Goal: Task Accomplishment & Management: Manage account settings

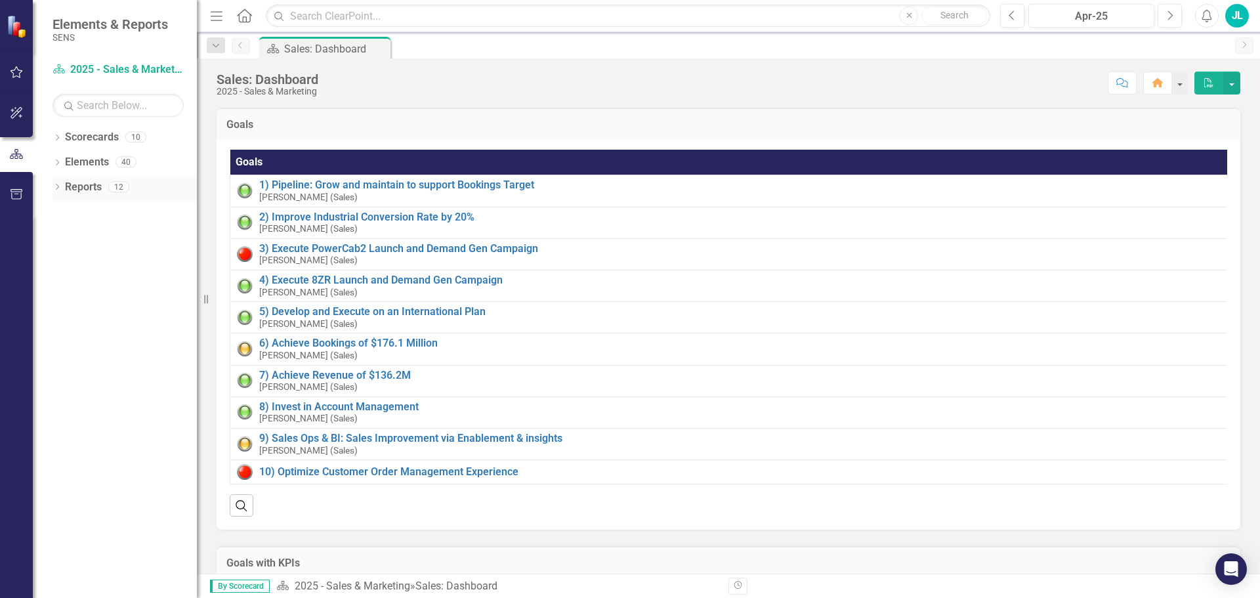
click at [59, 186] on icon "Dropdown" at bounding box center [56, 187] width 9 height 7
click at [64, 305] on icon at bounding box center [63, 307] width 3 height 6
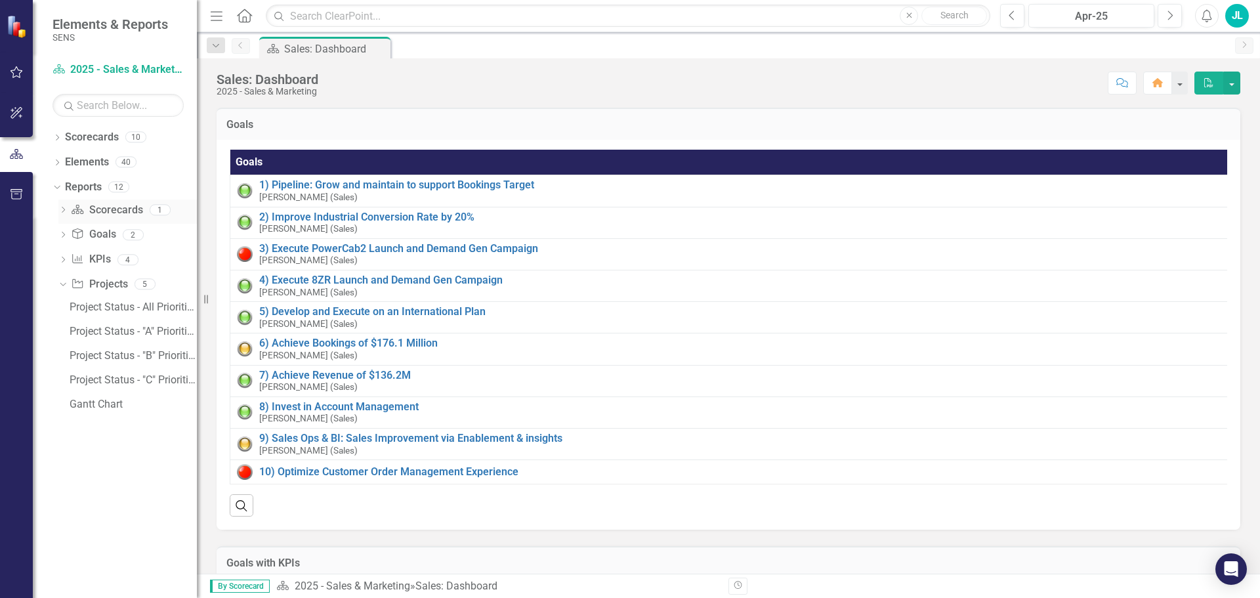
click at [62, 209] on icon "Dropdown" at bounding box center [62, 210] width 9 height 7
click at [61, 304] on icon "Dropdown" at bounding box center [62, 307] width 9 height 7
click at [102, 305] on div "Project Status - All Priorities" at bounding box center [133, 307] width 127 height 12
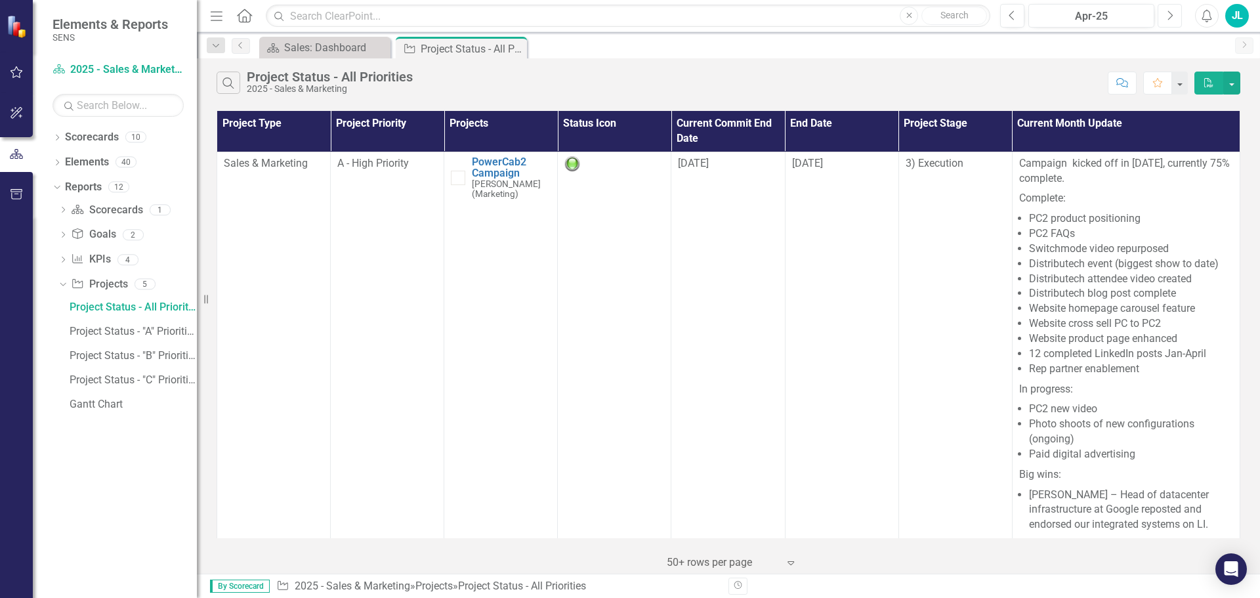
click at [1169, 11] on icon "Next" at bounding box center [1169, 16] width 7 height 12
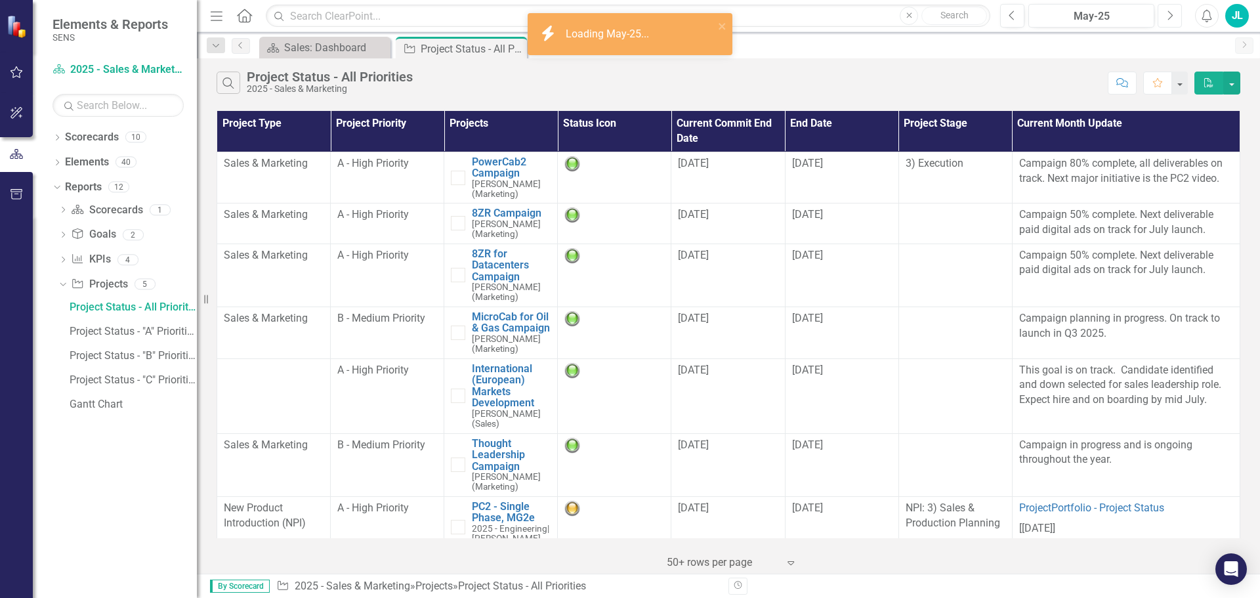
click at [1169, 11] on icon "Next" at bounding box center [1169, 16] width 7 height 12
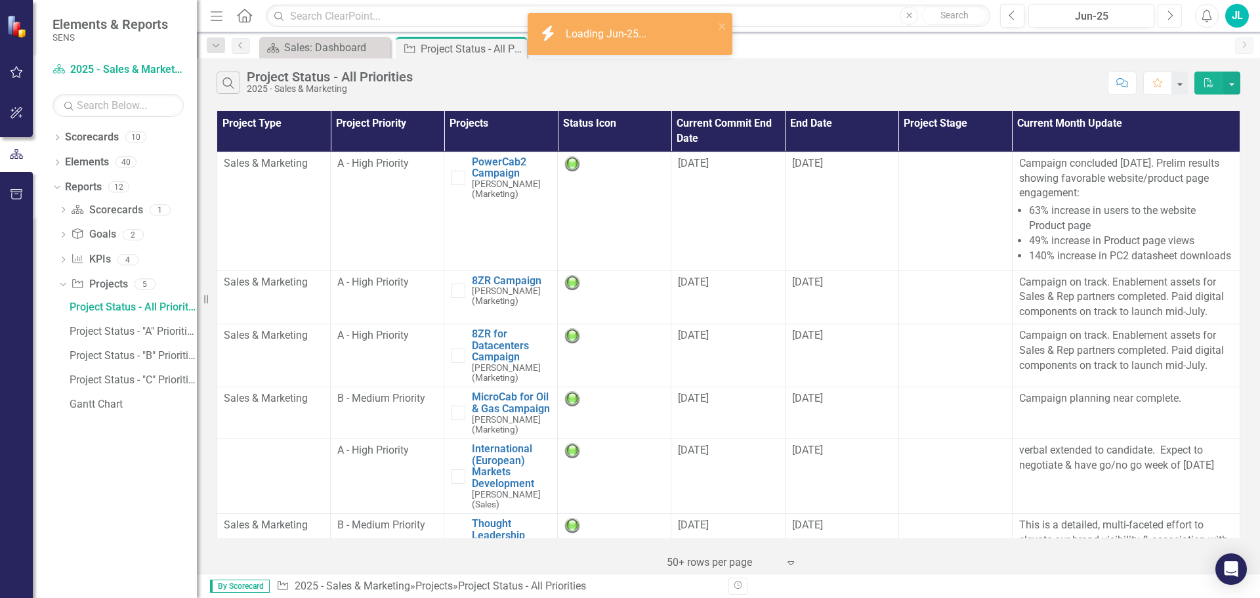
click at [1169, 11] on icon "Next" at bounding box center [1169, 16] width 7 height 12
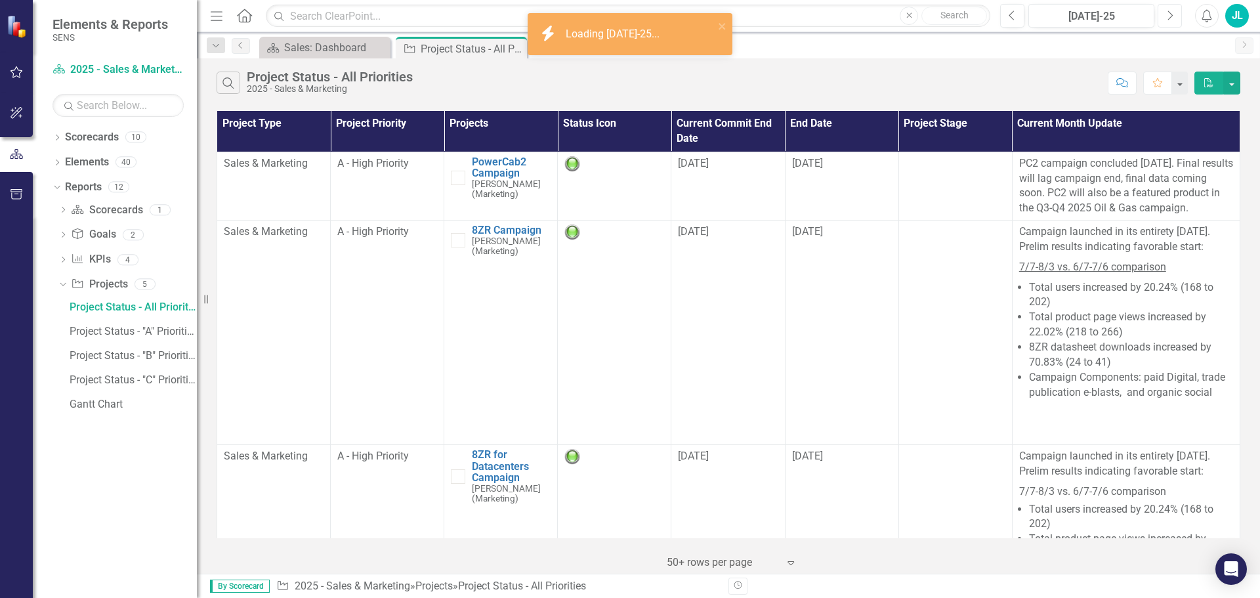
click at [1169, 11] on icon "Next" at bounding box center [1169, 16] width 7 height 12
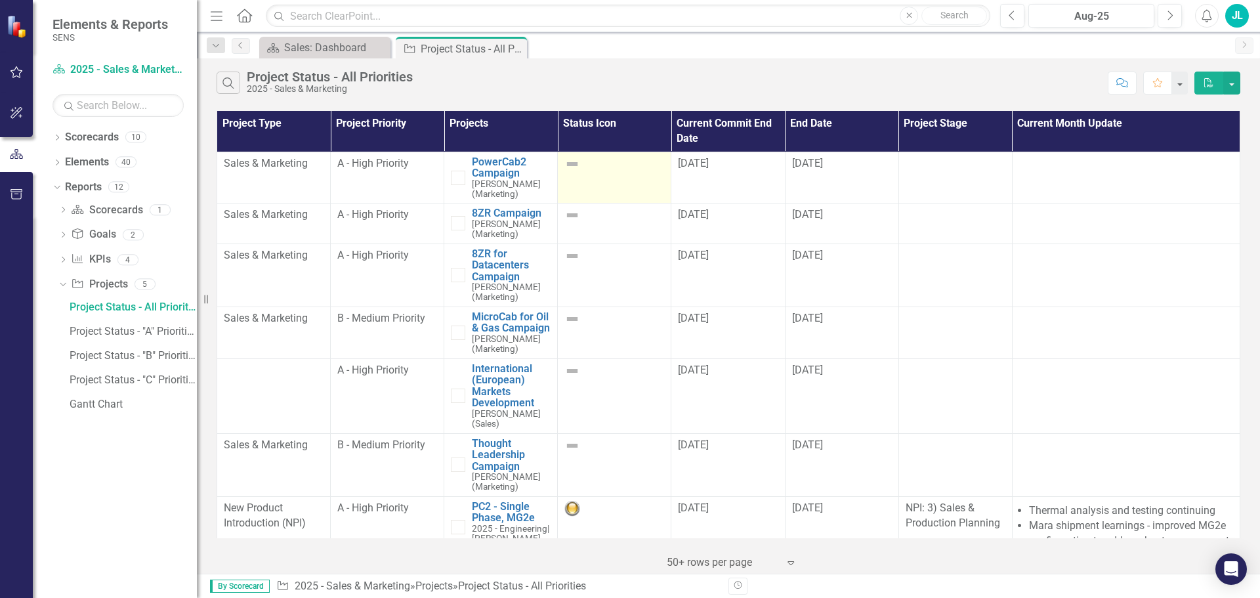
click at [605, 177] on td at bounding box center [615, 178] width 114 height 52
click at [577, 167] on div at bounding box center [614, 164] width 100 height 16
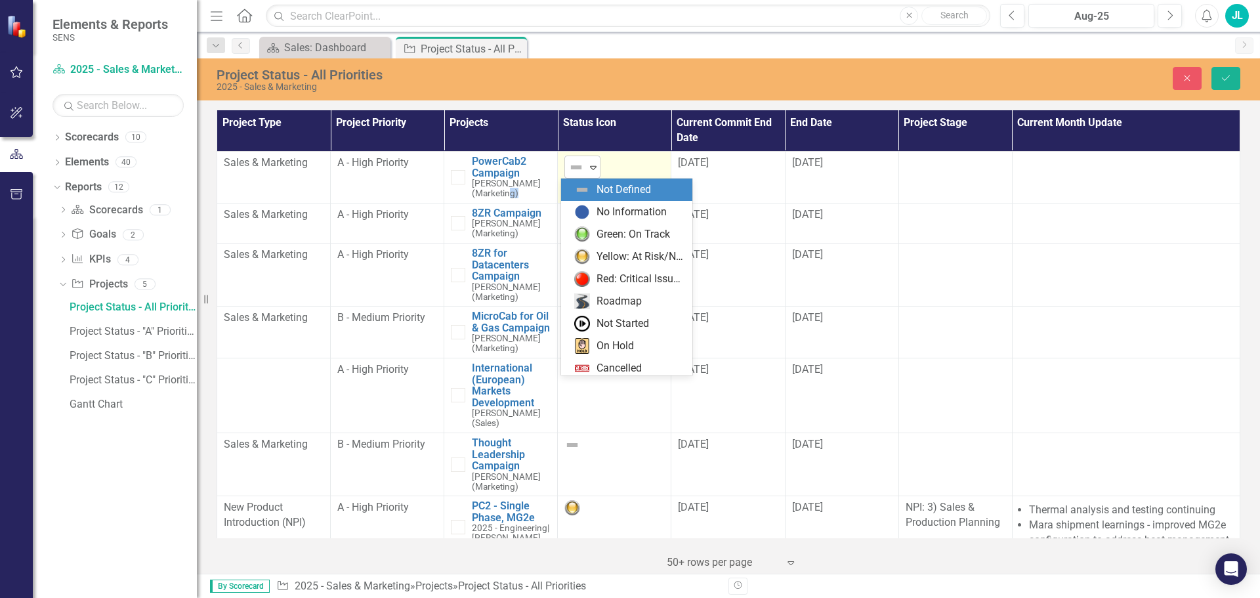
click at [587, 167] on icon "Expand" at bounding box center [593, 167] width 13 height 10
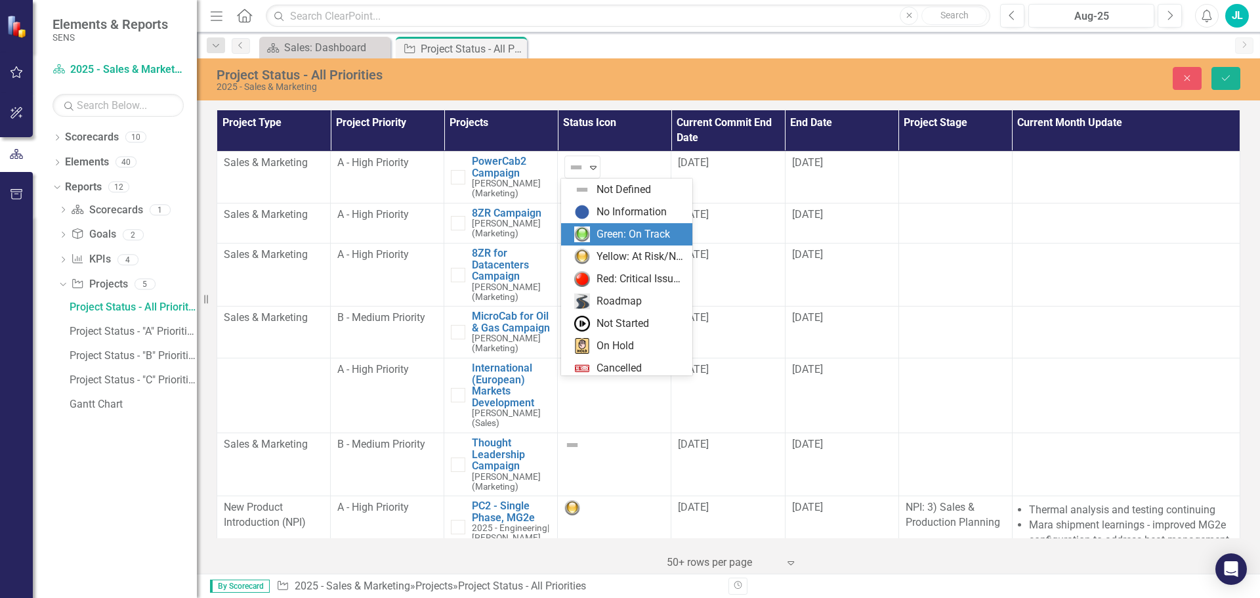
click at [597, 232] on div "Green: On Track" at bounding box center [632, 234] width 73 height 15
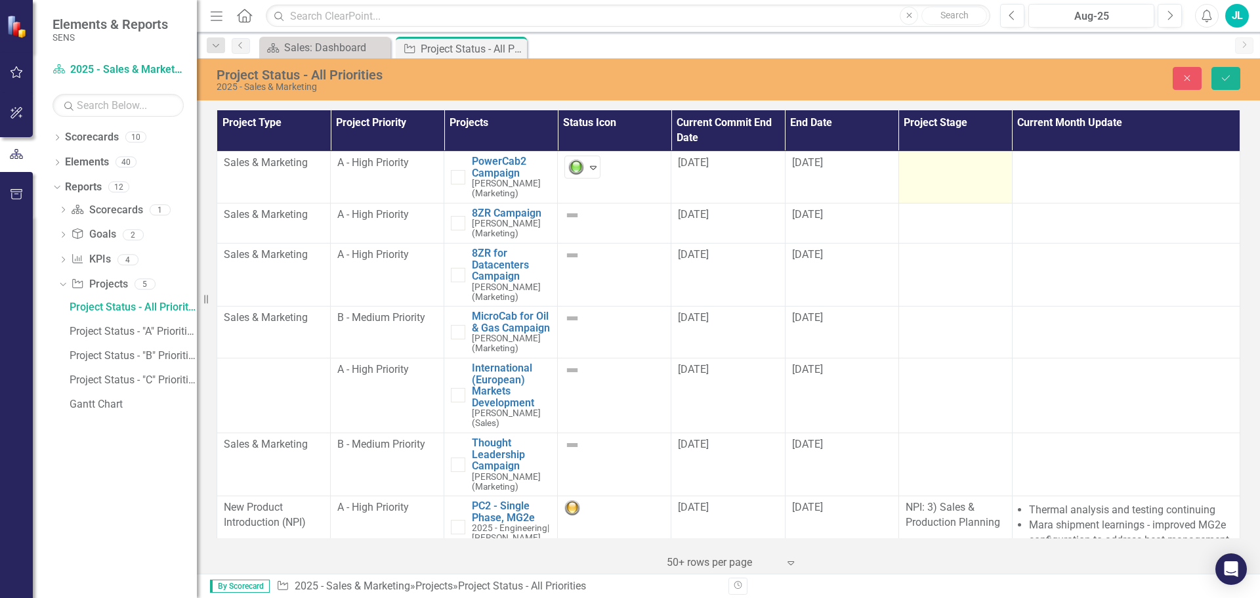
click at [963, 176] on td at bounding box center [955, 178] width 114 height 52
click at [967, 172] on div "Not Defined" at bounding box center [949, 167] width 68 height 15
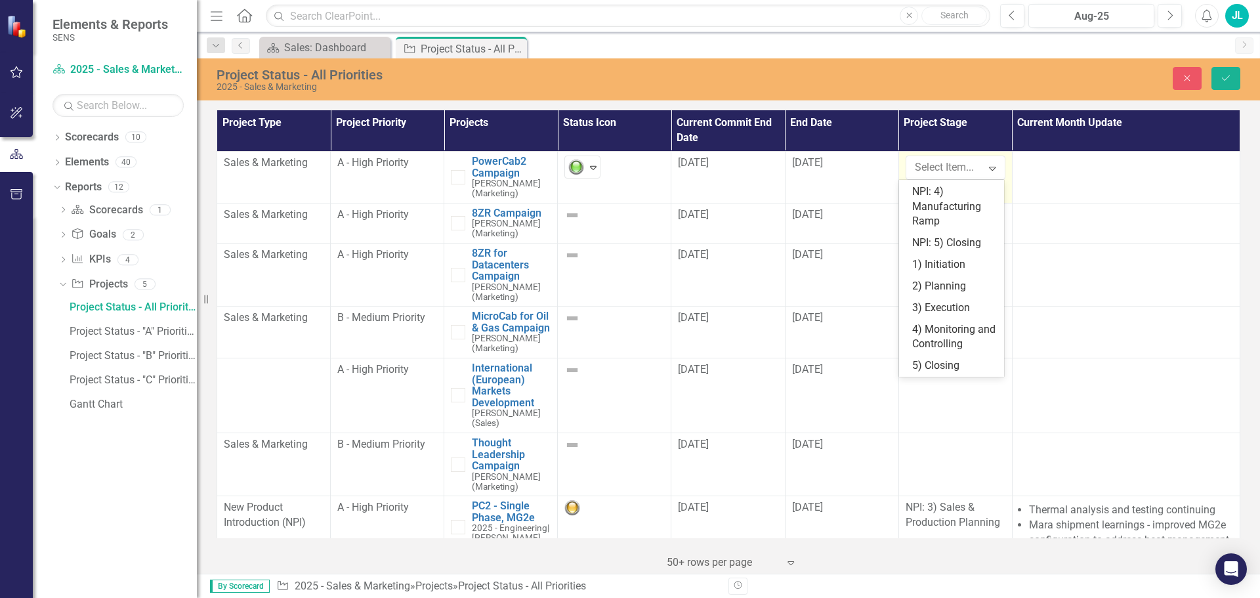
scroll to position [167, 0]
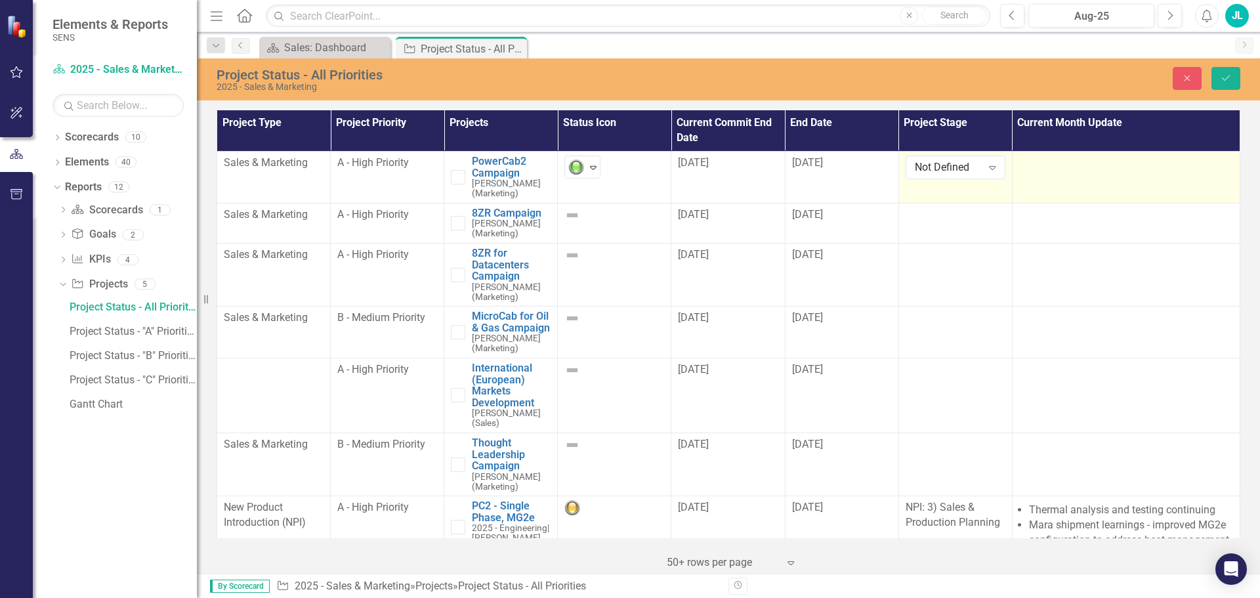
click at [1067, 175] on td at bounding box center [1126, 178] width 228 height 52
click at [1048, 167] on div at bounding box center [1126, 164] width 214 height 16
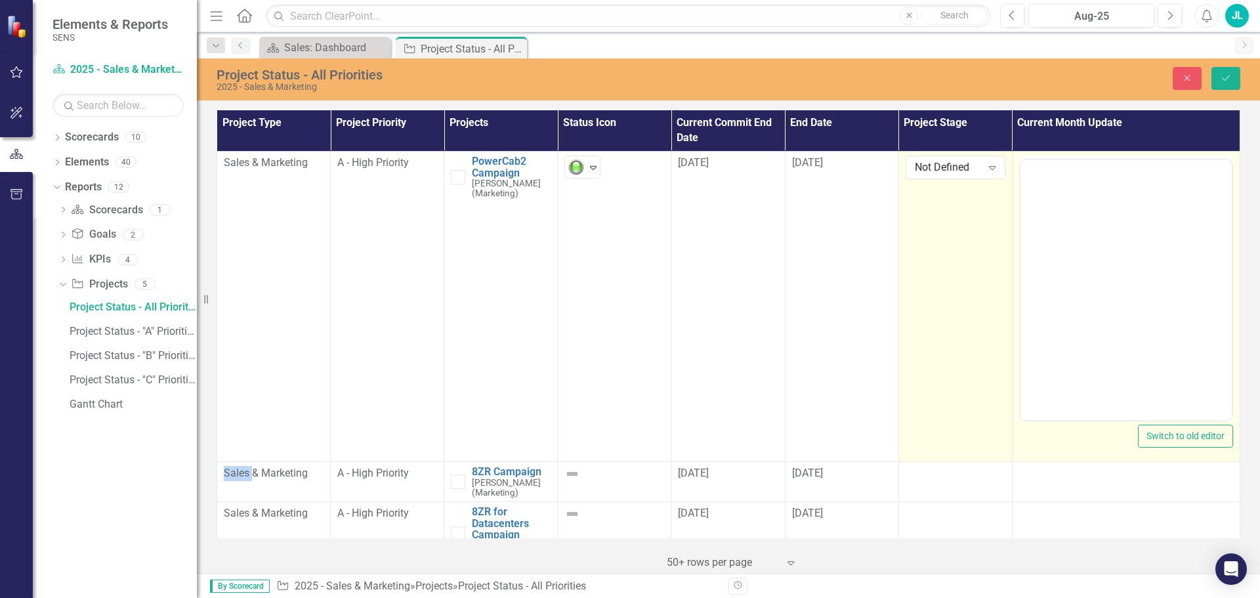
scroll to position [0, 0]
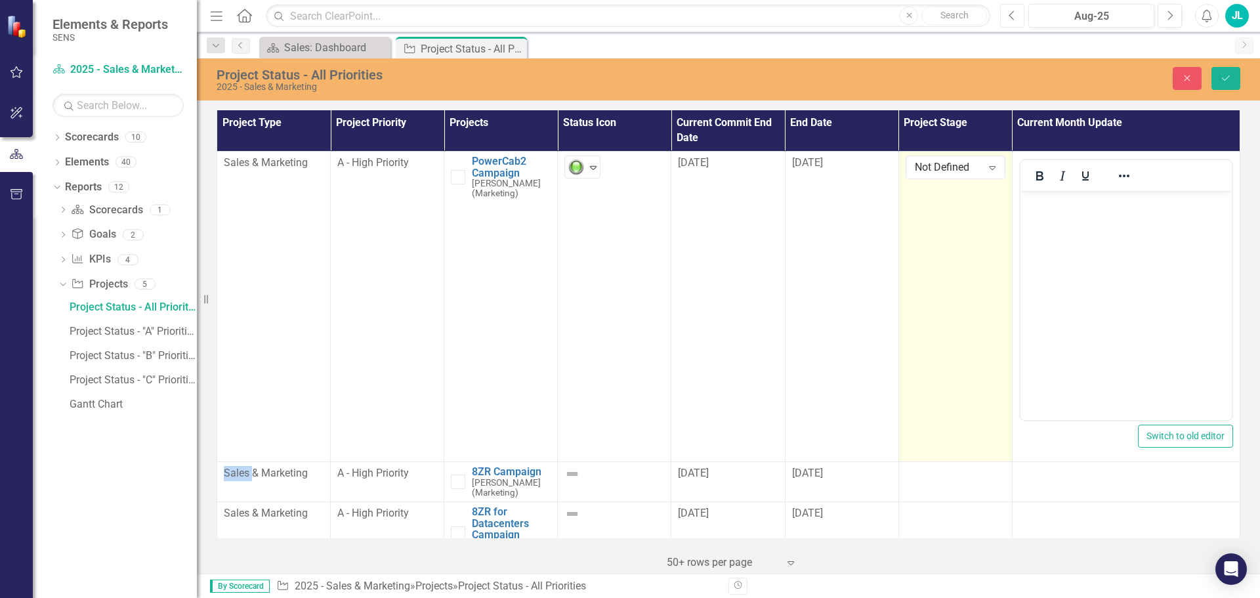
click at [1011, 12] on icon "Previous" at bounding box center [1012, 16] width 7 height 12
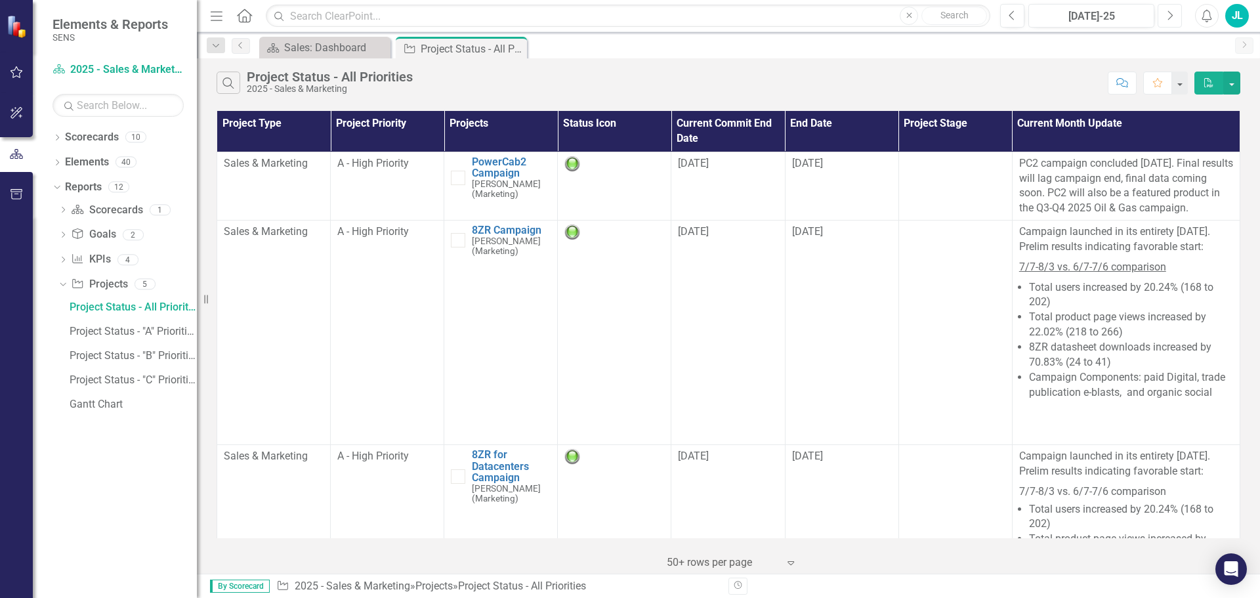
click at [1175, 16] on button "Next" at bounding box center [1170, 16] width 24 height 24
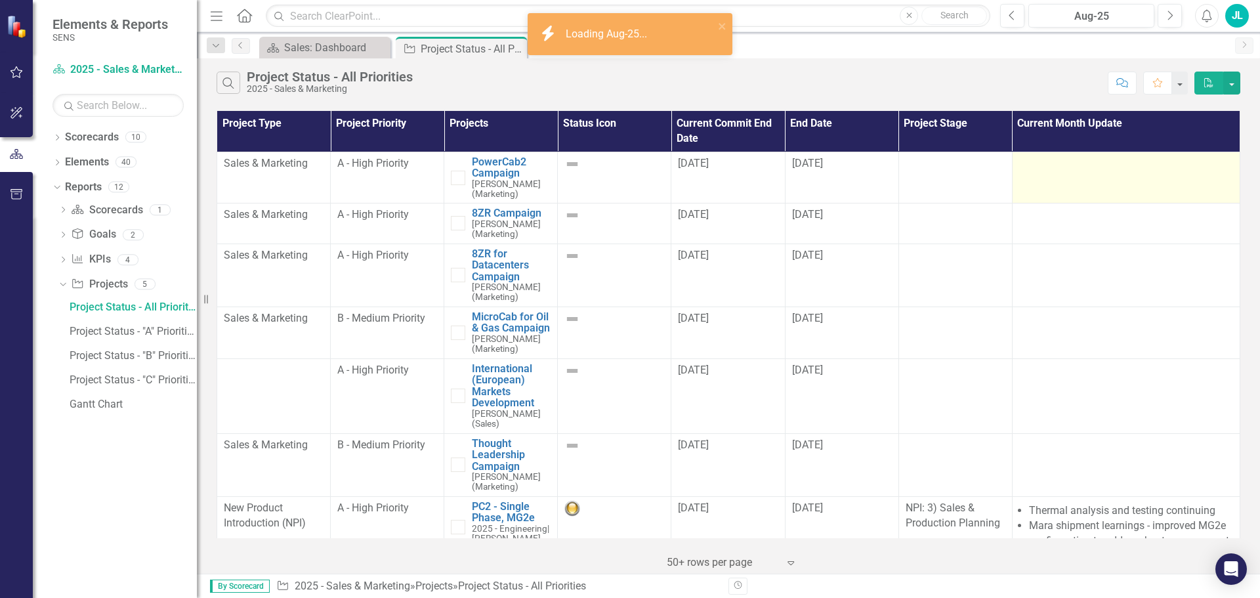
click at [1033, 170] on div at bounding box center [1126, 164] width 214 height 16
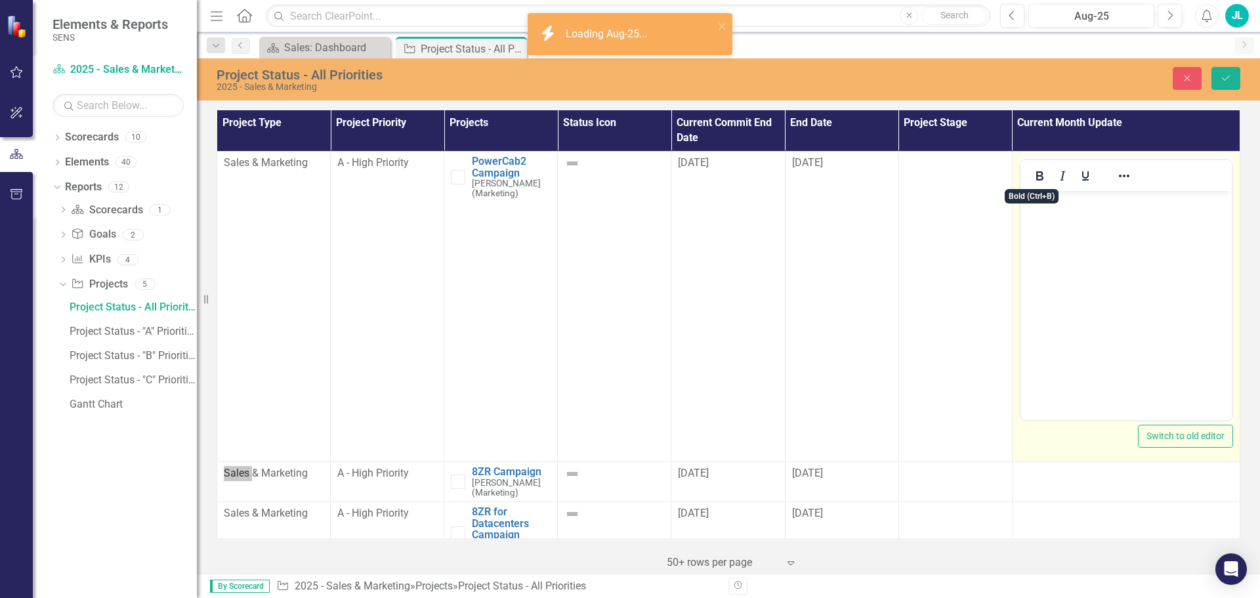
click at [1048, 222] on body "Rich Text Area. Press ALT-0 for help." at bounding box center [1125, 289] width 211 height 197
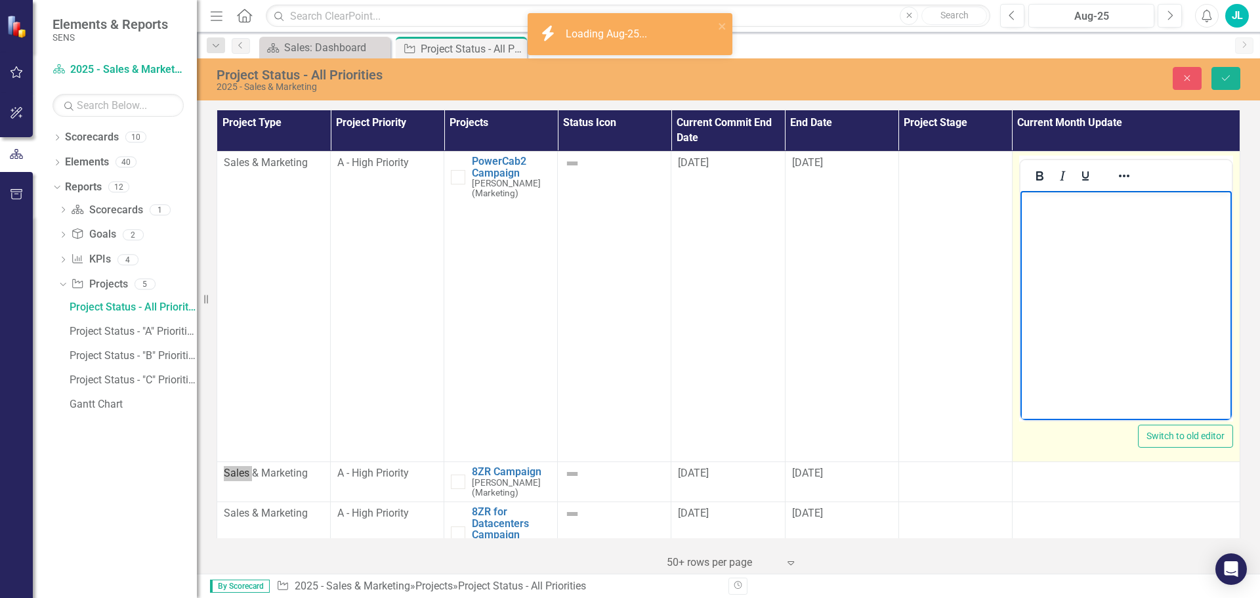
click at [1066, 224] on body "Rich Text Area. Press ALT-0 for help." at bounding box center [1125, 289] width 211 height 197
click at [1053, 200] on p "PC2 efforts will continue thru the end of the year, but the bulk of the campaig…" at bounding box center [1125, 217] width 205 height 47
click at [1024, 202] on p "PC2 efforts will continue thru the end of the year, but the bulk of the campaig…" at bounding box center [1125, 217] width 205 height 47
click at [1045, 231] on p "Some PC2 efforts will continue thru the end of the year, but the bulk of the ca…" at bounding box center [1125, 217] width 205 height 47
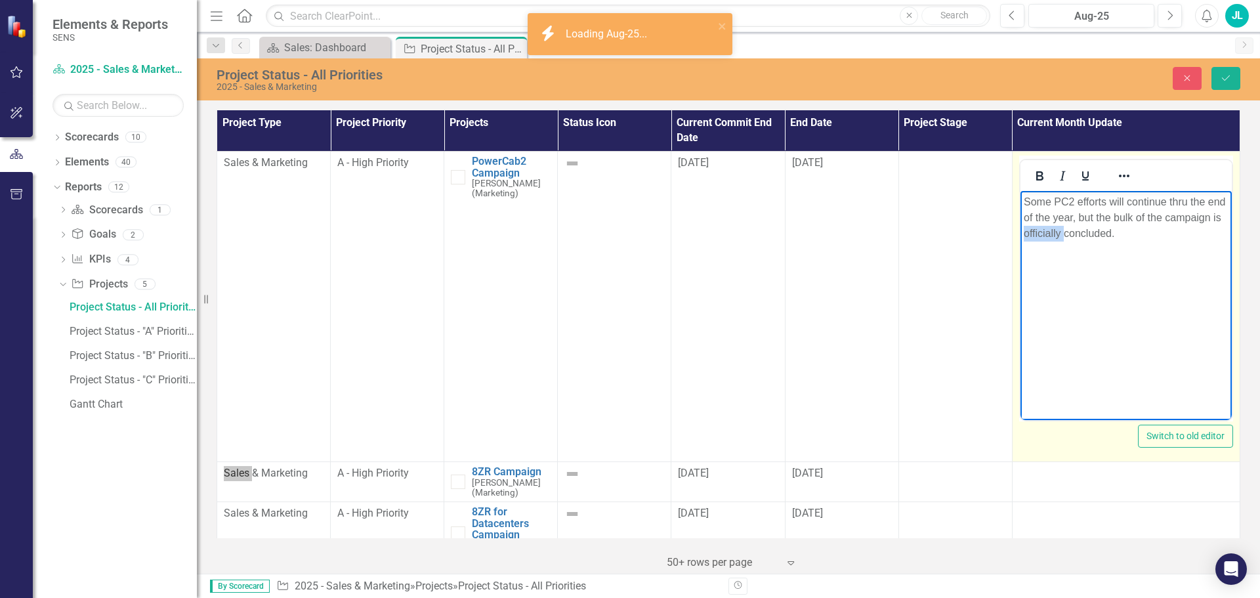
click at [1045, 231] on p "Some PC2 efforts will continue thru the end of the year, but the bulk of the ca…" at bounding box center [1125, 217] width 205 height 47
click at [1117, 177] on icon "Reveal or hide additional toolbar items" at bounding box center [1124, 176] width 16 height 16
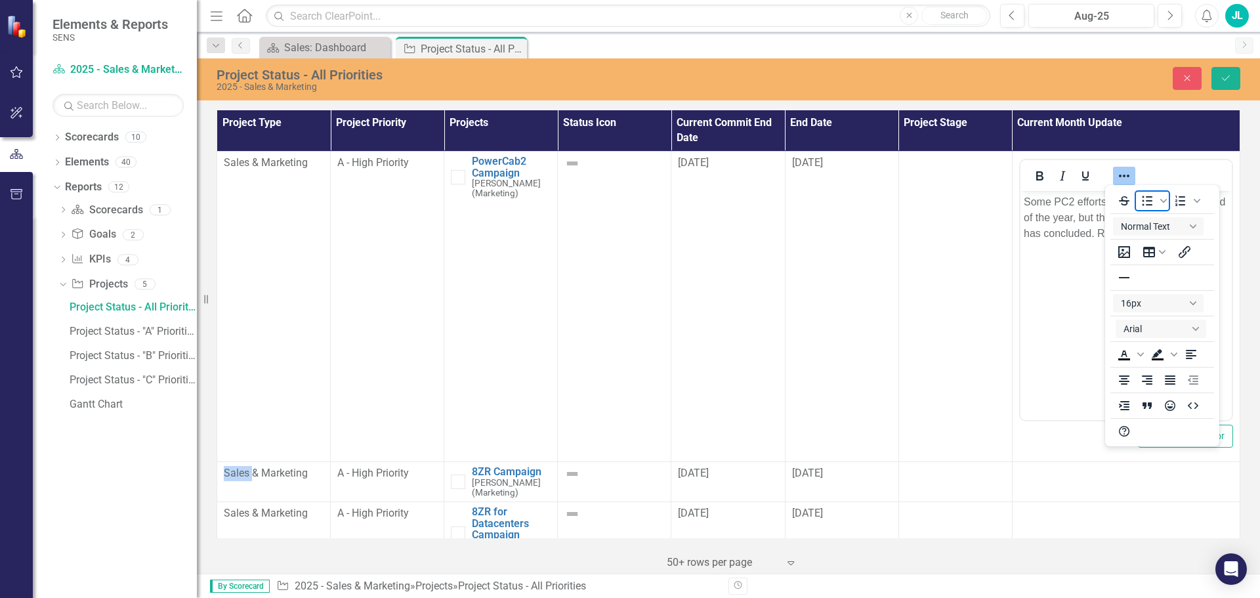
click at [1147, 196] on icon "Bullet list" at bounding box center [1147, 201] width 10 height 10
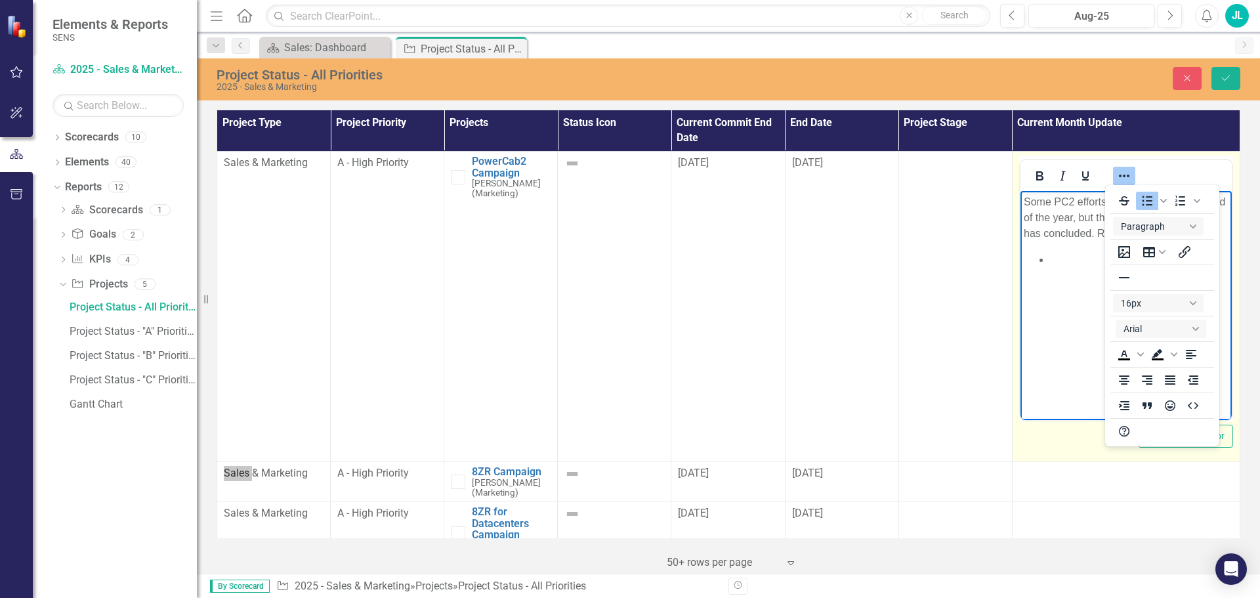
click at [1060, 264] on li "Rich Text Area. Press ALT-0 for help." at bounding box center [1138, 260] width 178 height 16
drag, startPoint x: 1056, startPoint y: 256, endPoint x: 1077, endPoint y: 270, distance: 25.1
click at [1056, 256] on li "Rich Text Area. Press ALT-0 for help." at bounding box center [1138, 260] width 178 height 16
click at [1091, 324] on li "Messaging and CTA clarity (ex: "Get details" CTA outperformed "" at bounding box center [1138, 314] width 178 height 31
click at [1116, 169] on icon "Reveal or hide additional toolbar items" at bounding box center [1124, 176] width 16 height 16
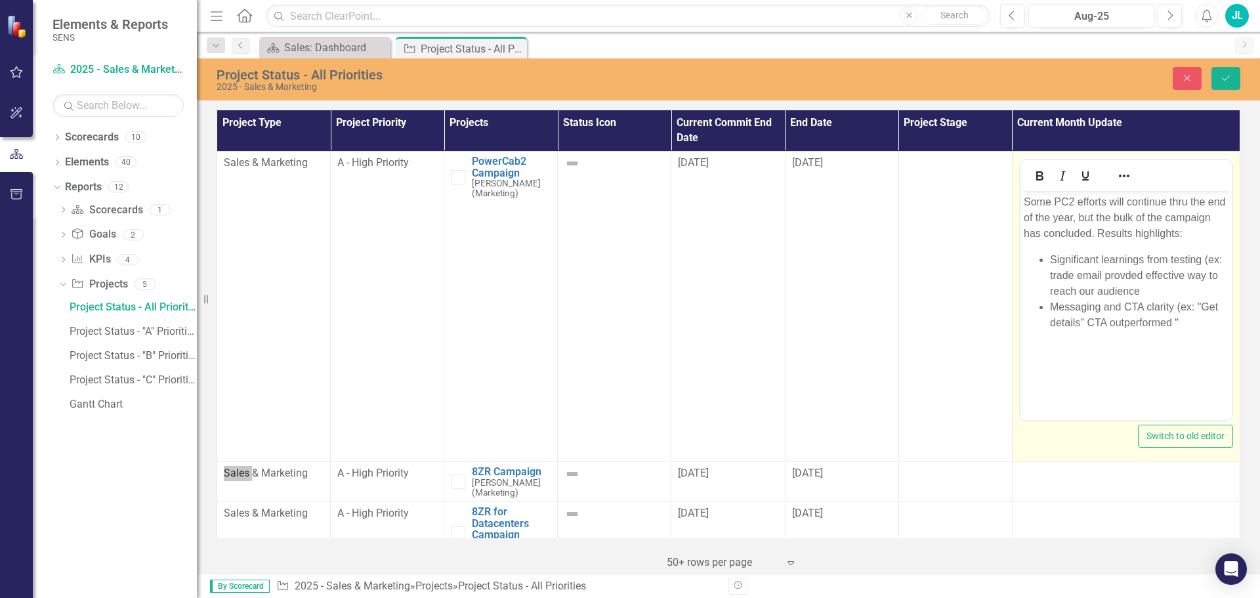
click at [1184, 324] on li "Messaging and CTA clarity (ex: "Get details" CTA outperformed "" at bounding box center [1138, 314] width 178 height 31
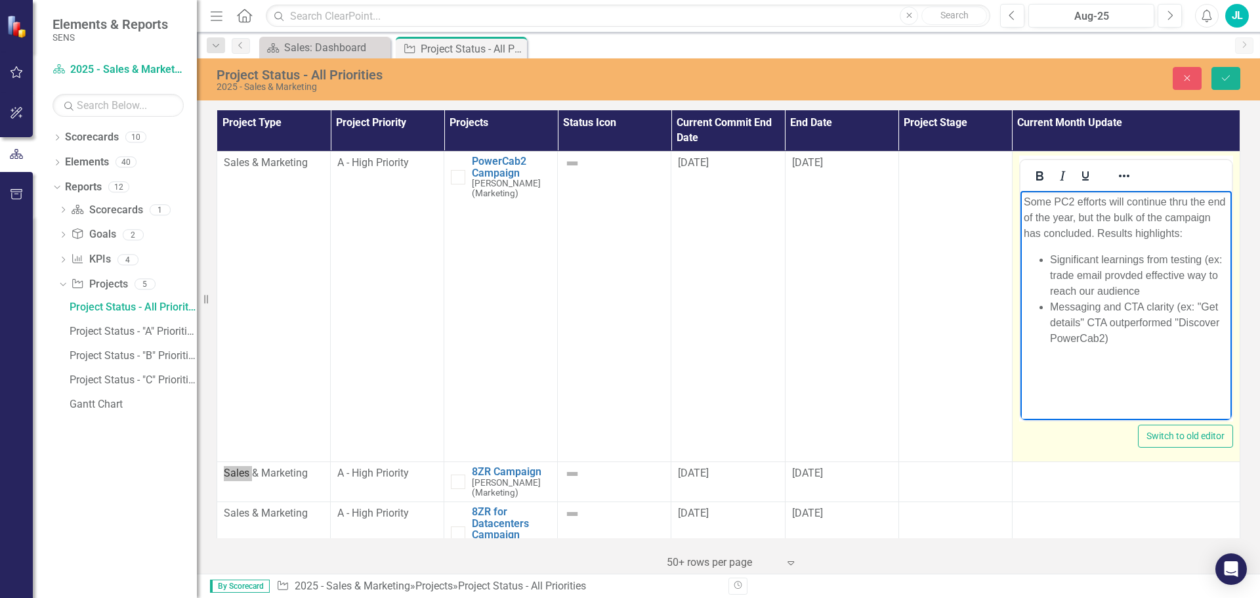
click at [1049, 260] on li "Significant learnings from testing (ex: trade email provded effective way to re…" at bounding box center [1138, 275] width 178 height 47
click at [1048, 264] on ul "Significant learnings from testing (ex: trade email provided effective way to r…" at bounding box center [1125, 307] width 205 height 110
click at [1049, 273] on li "Significant learnings from testing (ex: trade email provided effective way to r…" at bounding box center [1138, 291] width 178 height 47
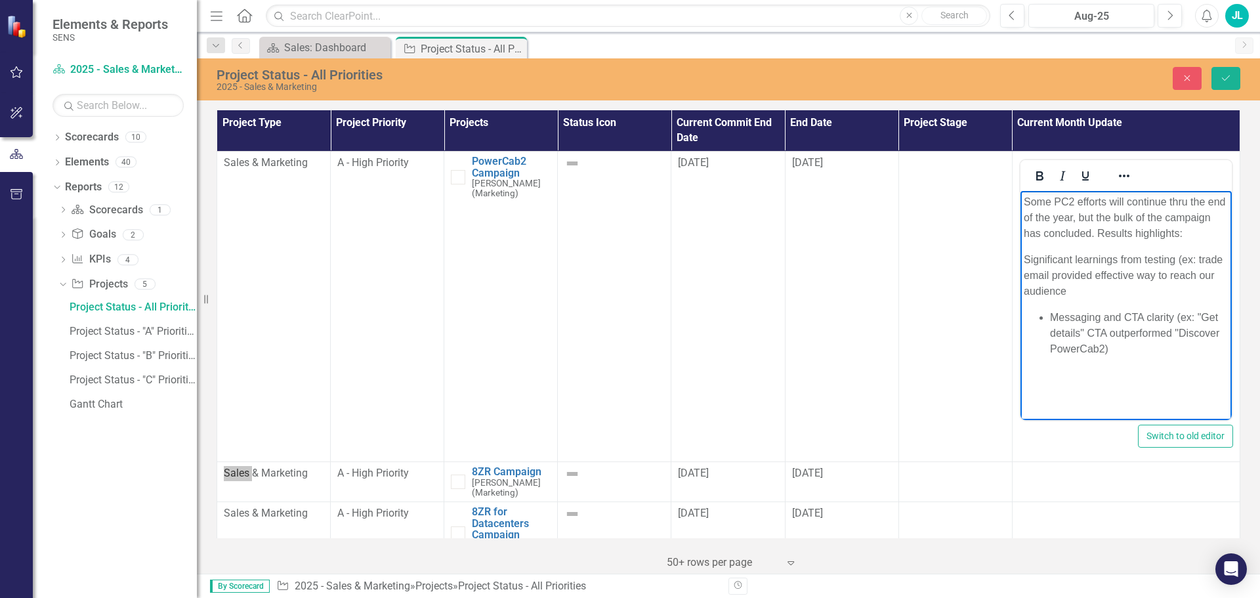
click at [1079, 290] on p "Significant learnings from testing (ex: trade email provided effective way to r…" at bounding box center [1125, 275] width 205 height 47
click at [1112, 349] on li "Messaging and CTA clarity (ex: "Get details" CTA outperformed "Discover PowerCa…" at bounding box center [1138, 333] width 178 height 47
click at [1022, 255] on body "Some PC2 efforts will continue thru the end of the year, but the bulk of the ca…" at bounding box center [1125, 289] width 211 height 197
click at [1119, 178] on icon "Reveal or hide additional toolbar items" at bounding box center [1124, 176] width 16 height 16
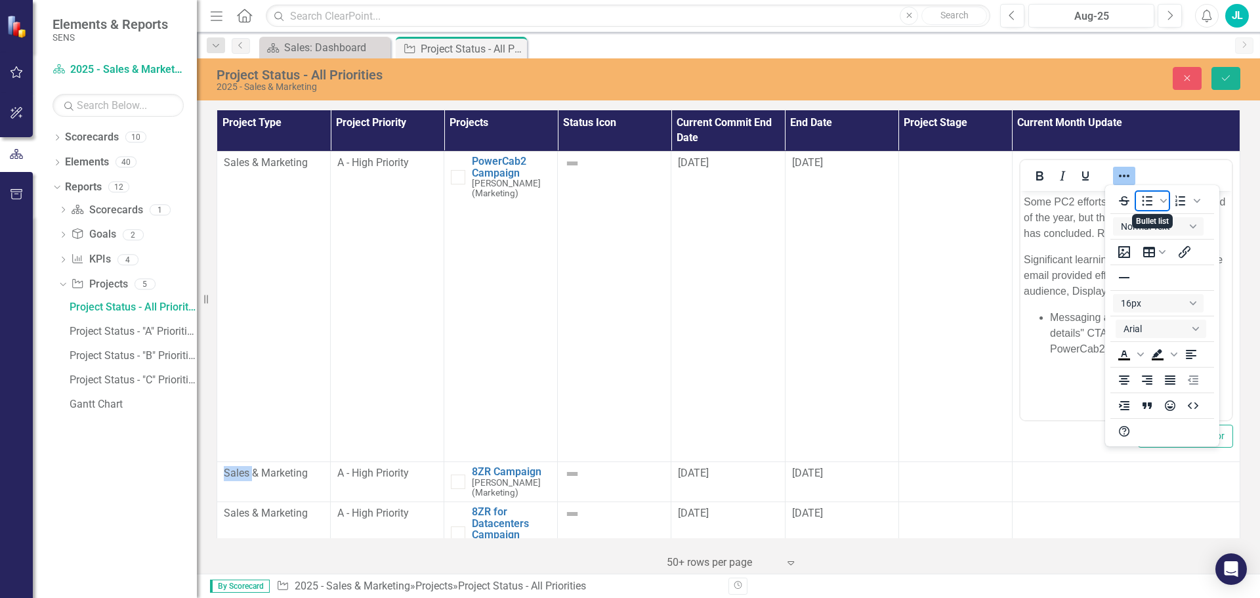
click at [1143, 199] on icon "Bullet list" at bounding box center [1147, 201] width 16 height 16
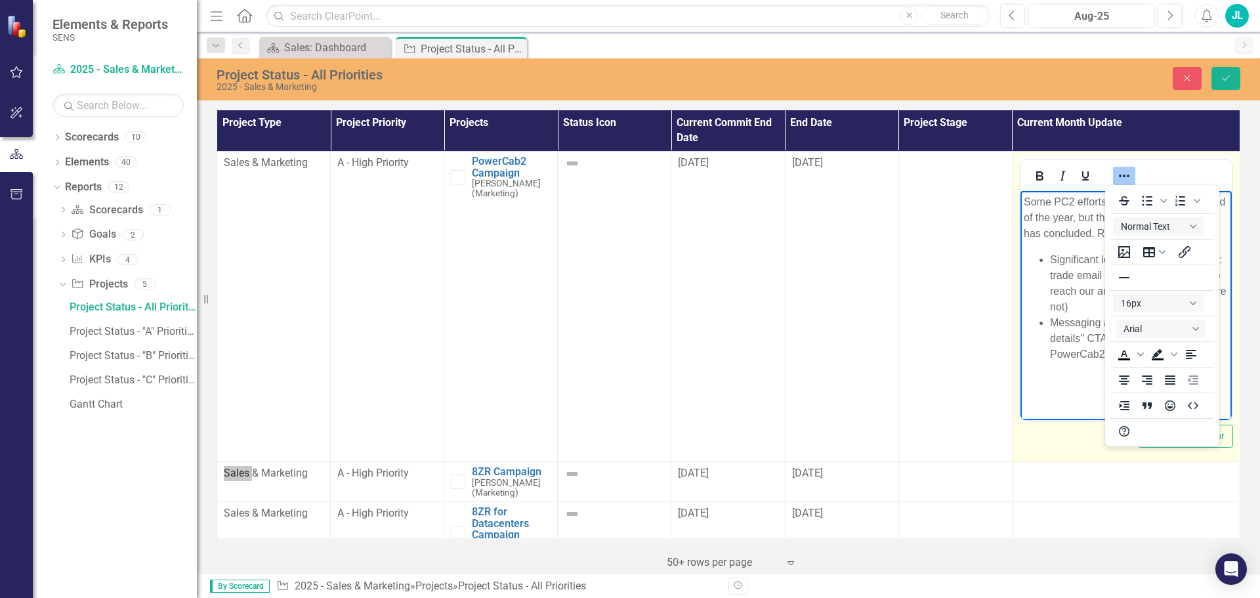
click at [1059, 229] on p "Some PC2 efforts will continue thru the end of the year, but the bulk of the ca…" at bounding box center [1125, 217] width 205 height 47
drag, startPoint x: 1047, startPoint y: 259, endPoint x: 2159, endPoint y: 566, distance: 1153.3
click at [1047, 259] on ul "Significant learnings from testing (ex: trade email provided effective way to r…" at bounding box center [1125, 307] width 205 height 110
click at [1058, 259] on li "Rich Text Area. Press ALT-0 for help." at bounding box center [1138, 260] width 178 height 16
click at [1116, 174] on icon "Reveal or hide additional toolbar items" at bounding box center [1124, 176] width 16 height 16
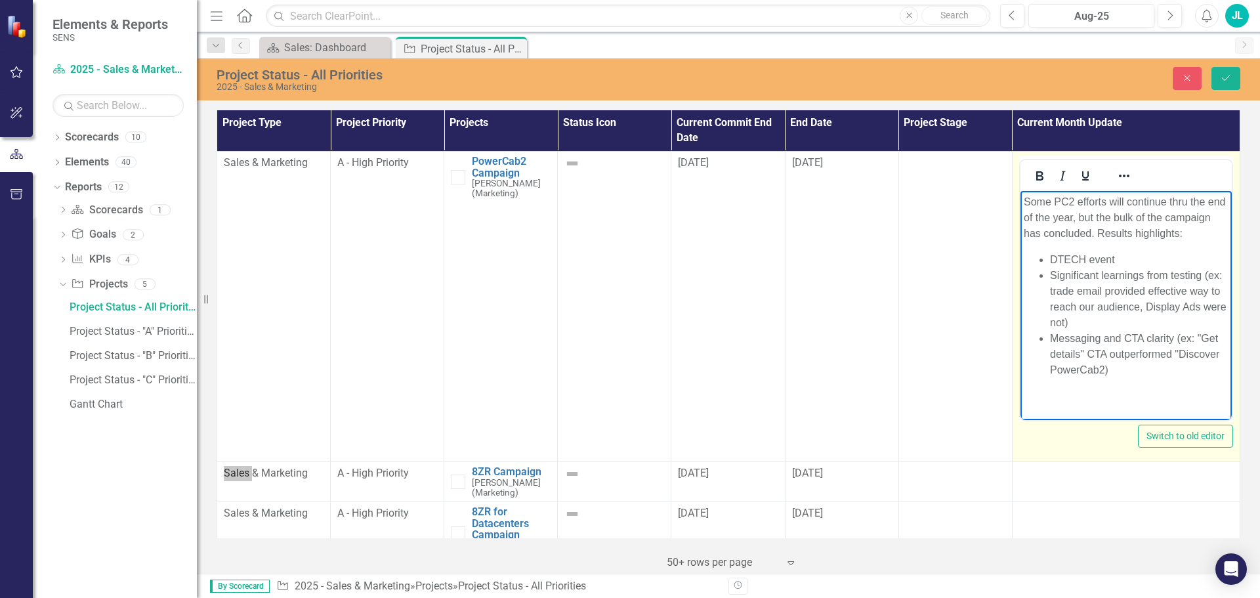
click at [1117, 257] on li "DTECH event" at bounding box center [1138, 260] width 178 height 16
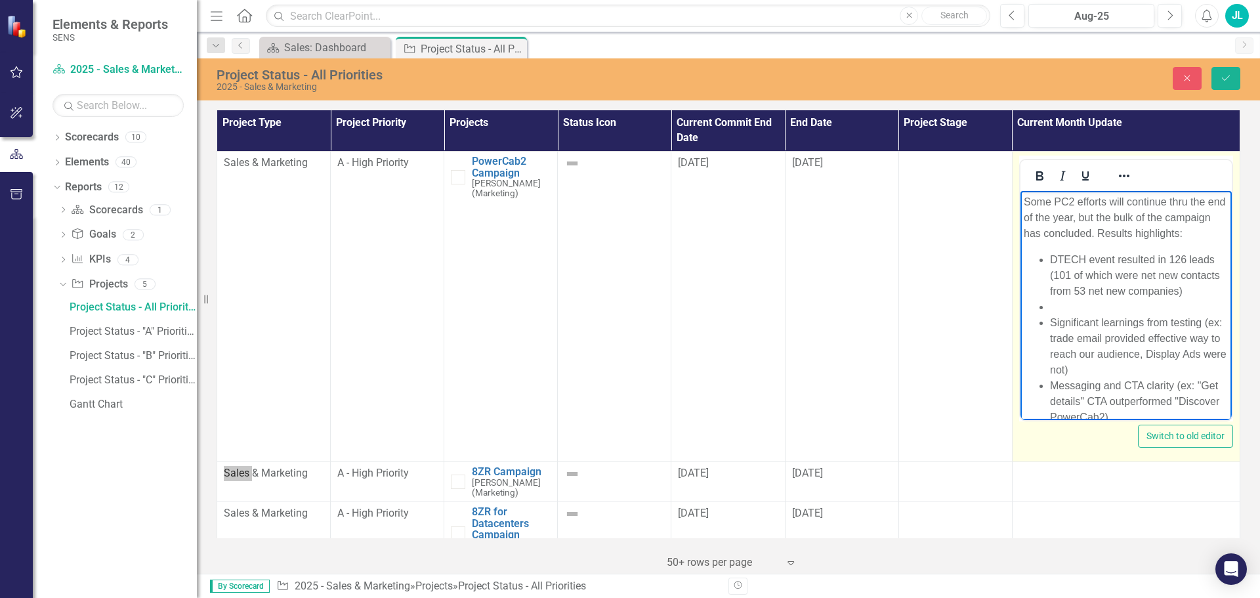
click at [1062, 315] on li "Rich Text Area. Press ALT-0 for help." at bounding box center [1138, 307] width 178 height 16
click at [1062, 362] on li "Rich Text Area. Press ALT-0 for help." at bounding box center [1138, 354] width 178 height 16
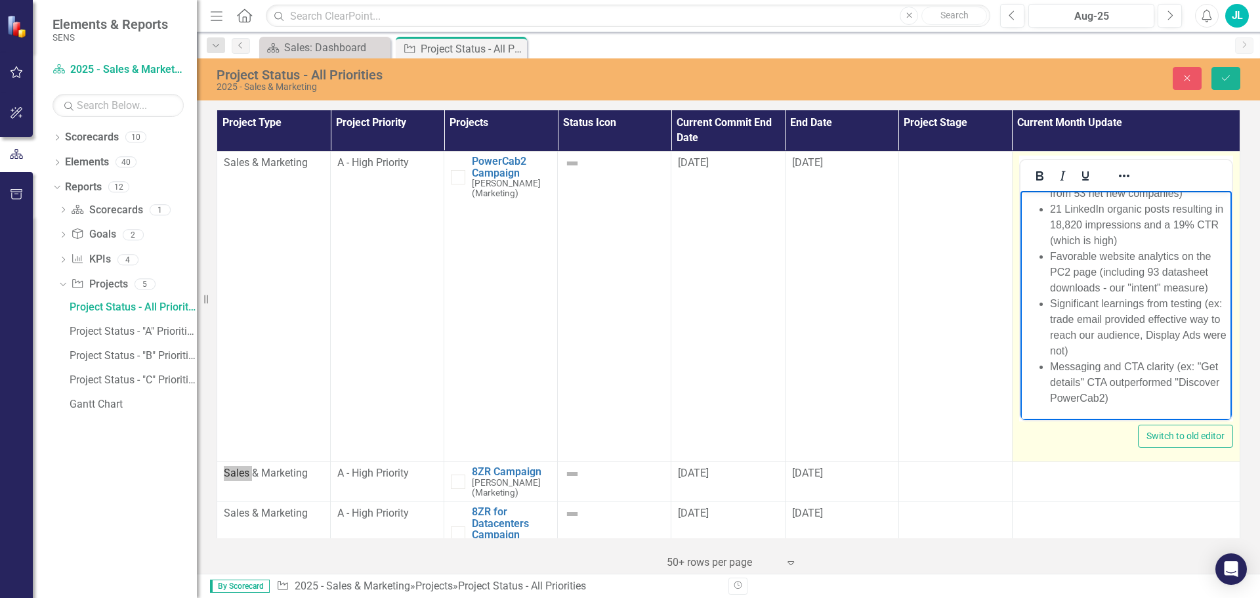
scroll to position [129, 0]
click at [1163, 348] on li "Significant learnings from testing (ex: trade email provided effective way to r…" at bounding box center [1138, 327] width 178 height 63
click at [1204, 303] on li "Significant learnings from testing (ex: trade email provided effective way to r…" at bounding box center [1138, 327] width 178 height 63
click at [1048, 303] on ul "DTECH event resulted in 126 leads (101 of which were net new contacts from 53 n…" at bounding box center [1125, 280] width 205 height 252
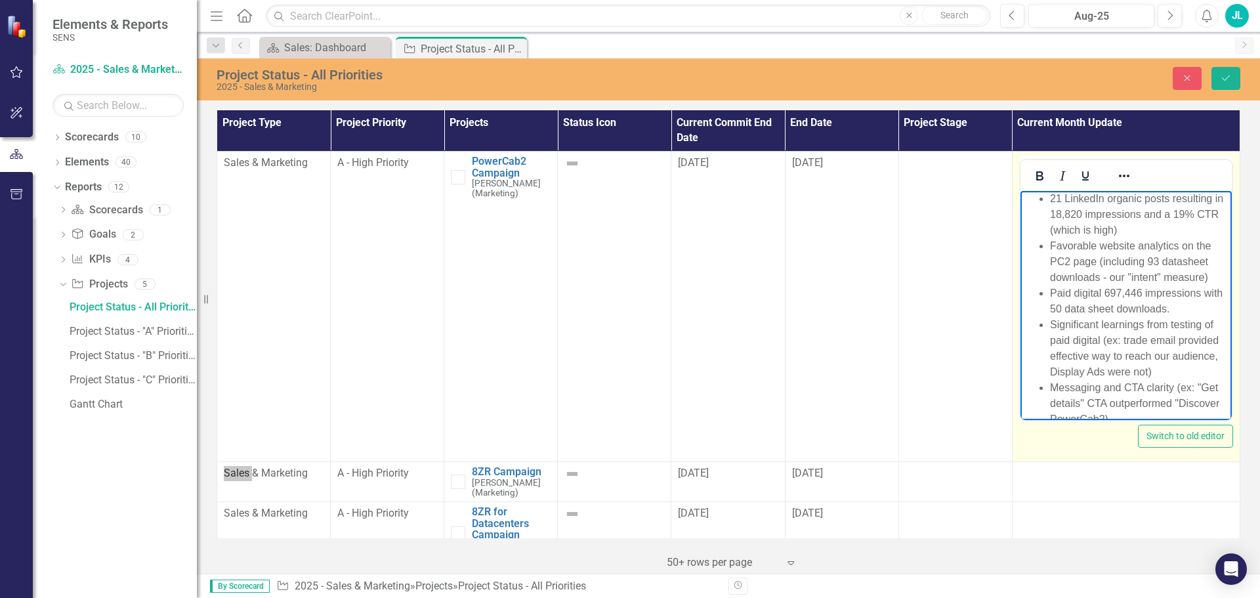
scroll to position [131, 0]
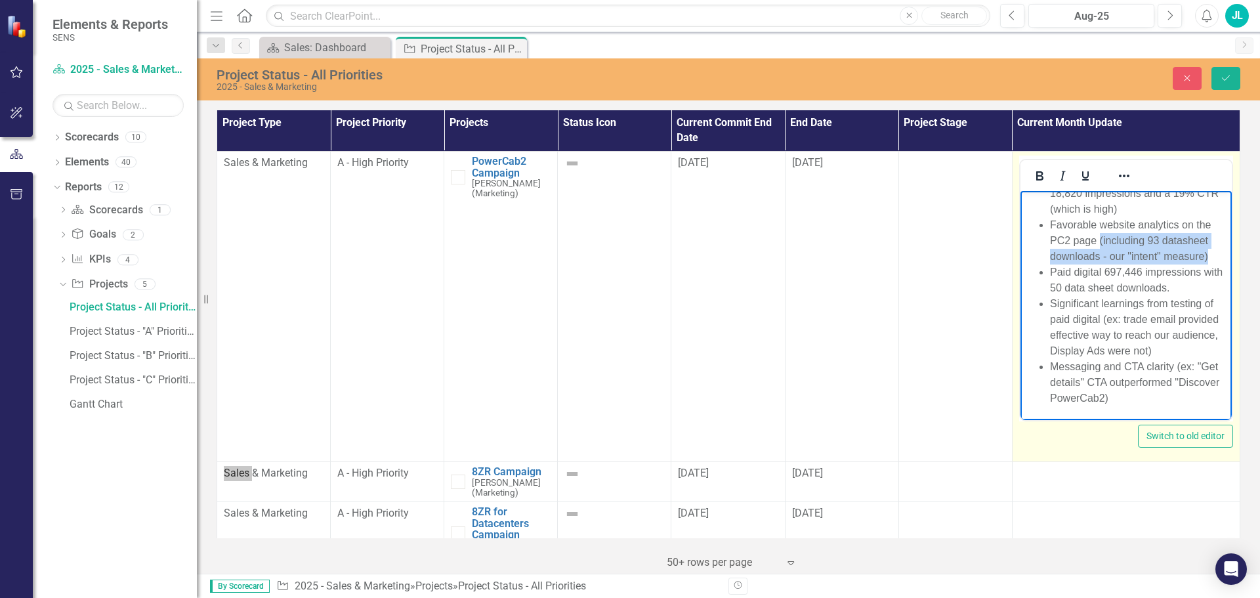
drag, startPoint x: 1097, startPoint y: 269, endPoint x: 1207, endPoint y: 289, distance: 112.1
click at [1207, 264] on li "Favorable website analytics on the PC2 page (including 93 datasheet downloads -…" at bounding box center [1138, 240] width 178 height 47
click at [1101, 264] on li "Favorable website analytics on the PC2 page" at bounding box center [1138, 248] width 178 height 31
click at [1103, 264] on li "Favorable website analytics on the PC2 page (676 active users, 192 were first t…" at bounding box center [1138, 240] width 178 height 47
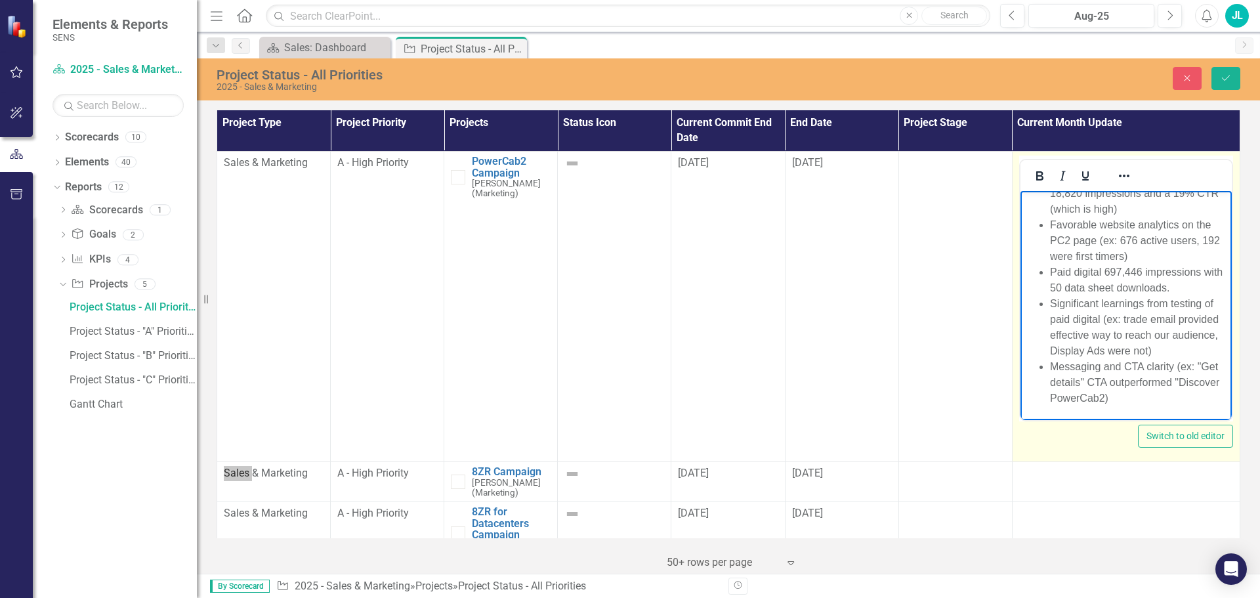
click at [1186, 285] on li "Paid digital 697,446 impressions with 50 data sheet downloads." at bounding box center [1138, 279] width 178 height 31
drag, startPoint x: 1203, startPoint y: 304, endPoint x: 1100, endPoint y: 320, distance: 104.2
click at [1100, 320] on li "Significant learnings from testing of paid digital (ex: trade email provided ef…" at bounding box center [1138, 327] width 178 height 63
click at [1167, 320] on li "Significant learnings from testing (ex: trade email provided effective way to r…" at bounding box center [1138, 327] width 178 height 63
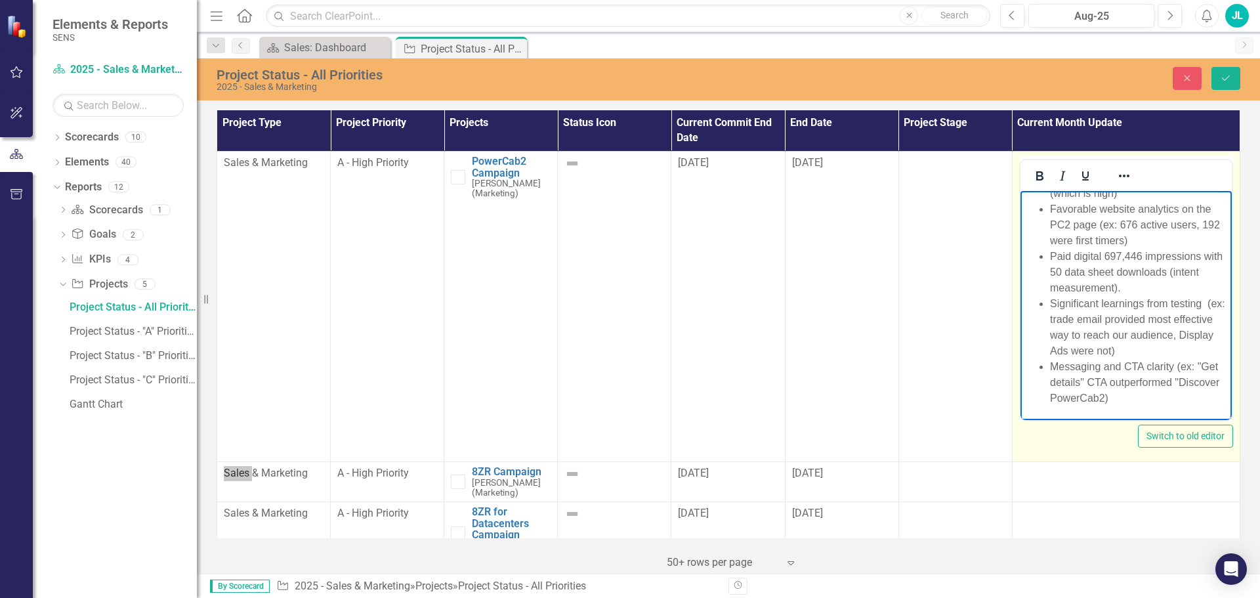
click at [1186, 351] on li "Significant learnings from testing (ex: trade email provided most effective way…" at bounding box center [1138, 327] width 178 height 63
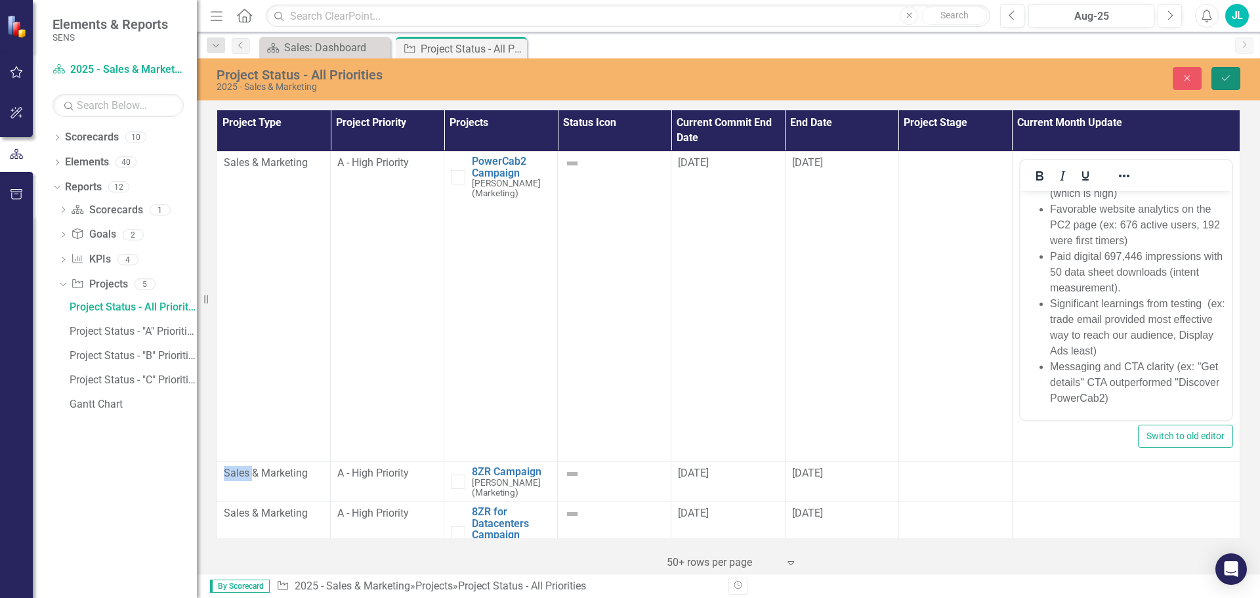
click at [1226, 77] on icon "Save" at bounding box center [1226, 77] width 12 height 9
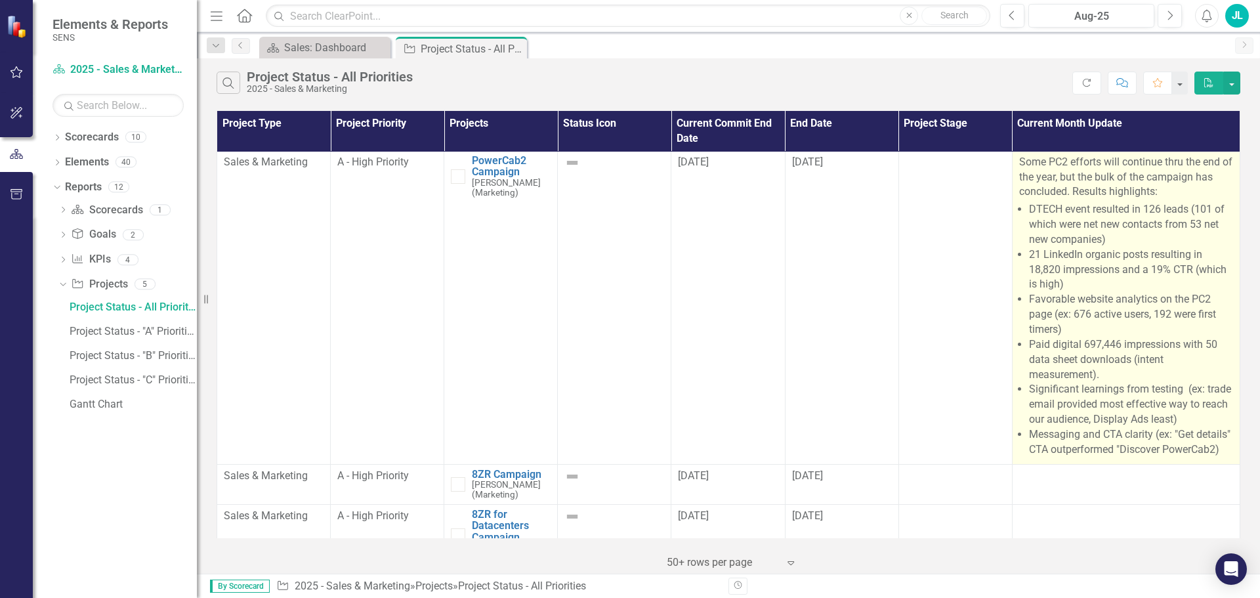
scroll to position [0, 0]
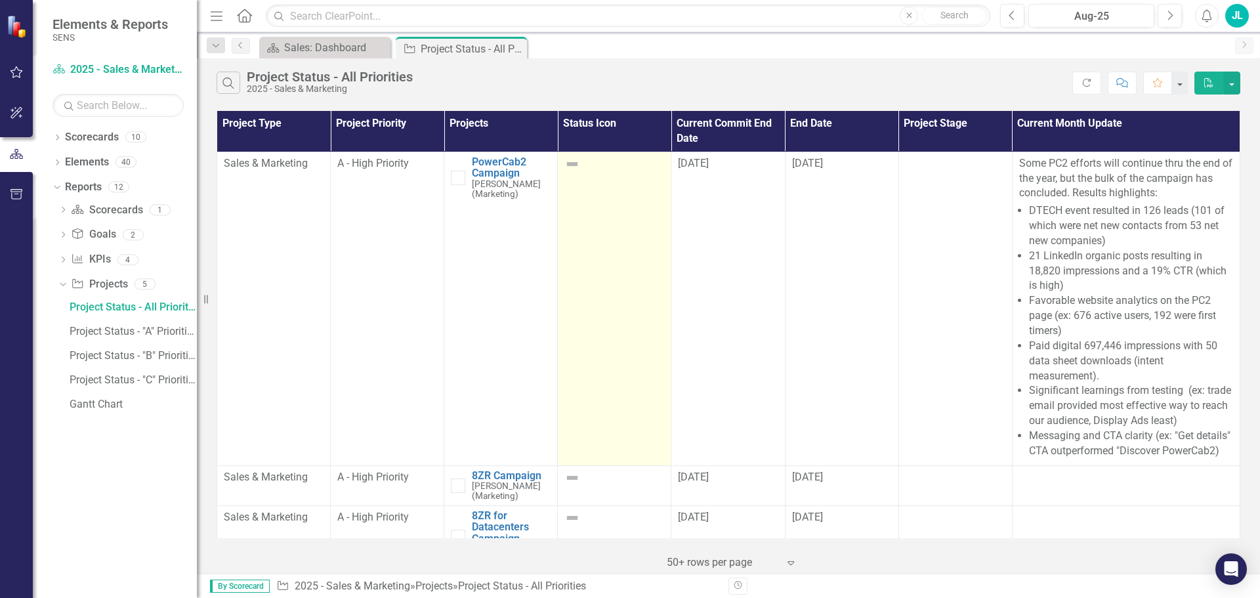
click at [572, 164] on img at bounding box center [572, 164] width 16 height 16
click at [612, 167] on div at bounding box center [614, 164] width 100 height 16
click at [568, 166] on img at bounding box center [572, 164] width 16 height 16
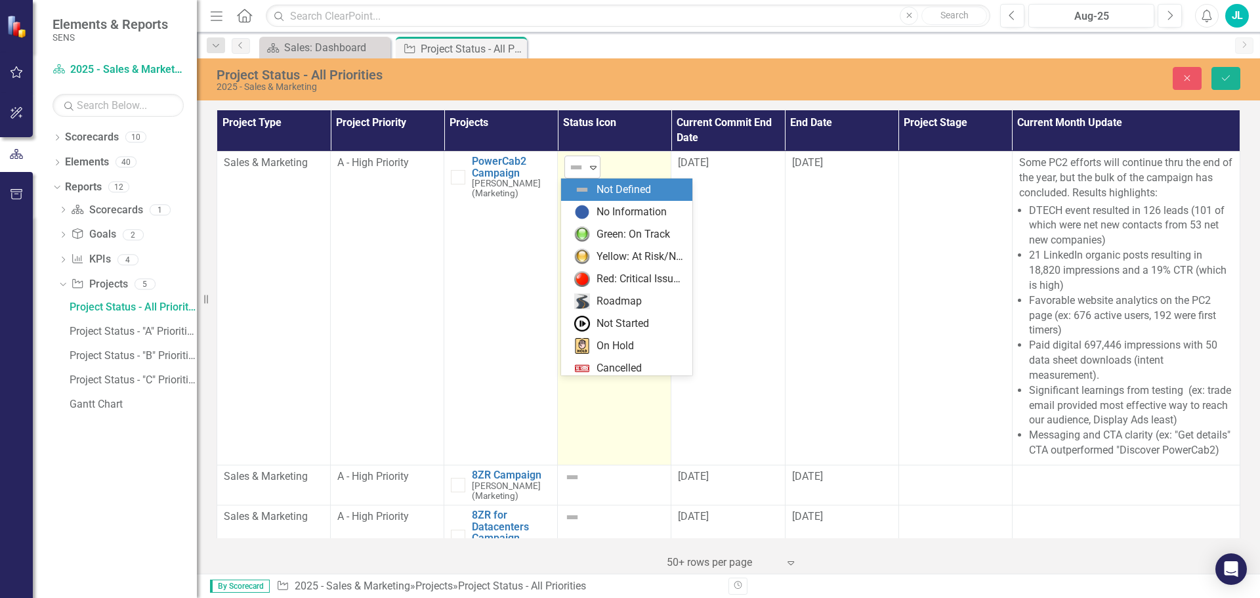
click at [581, 167] on img at bounding box center [576, 167] width 16 height 16
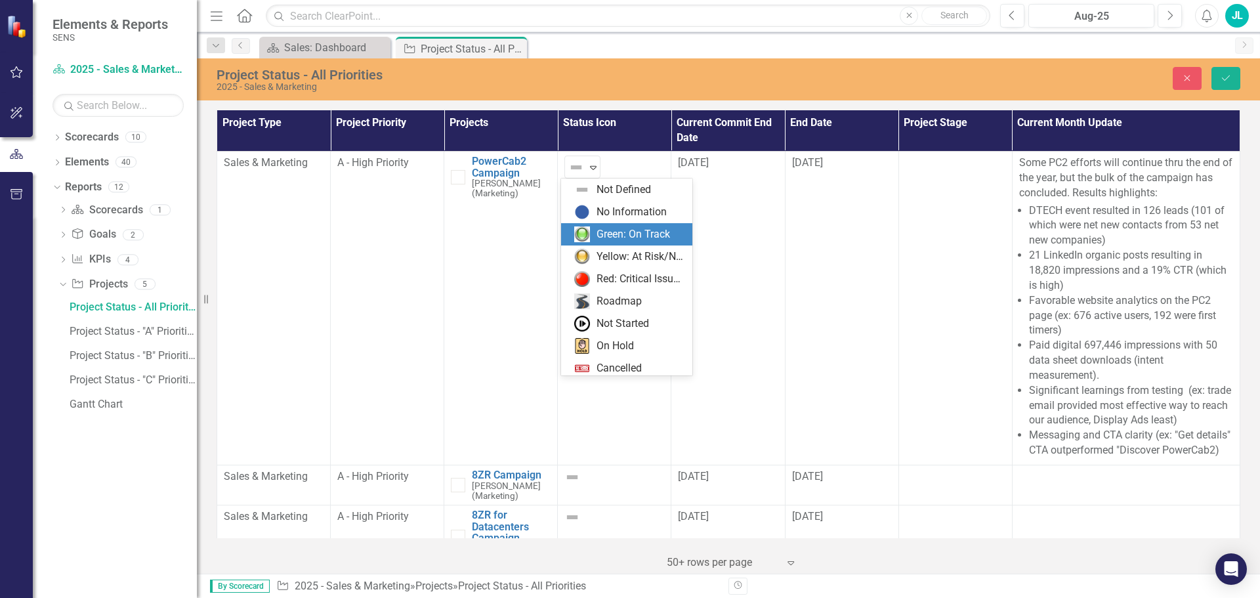
click at [604, 234] on div "Green: On Track" at bounding box center [632, 234] width 73 height 15
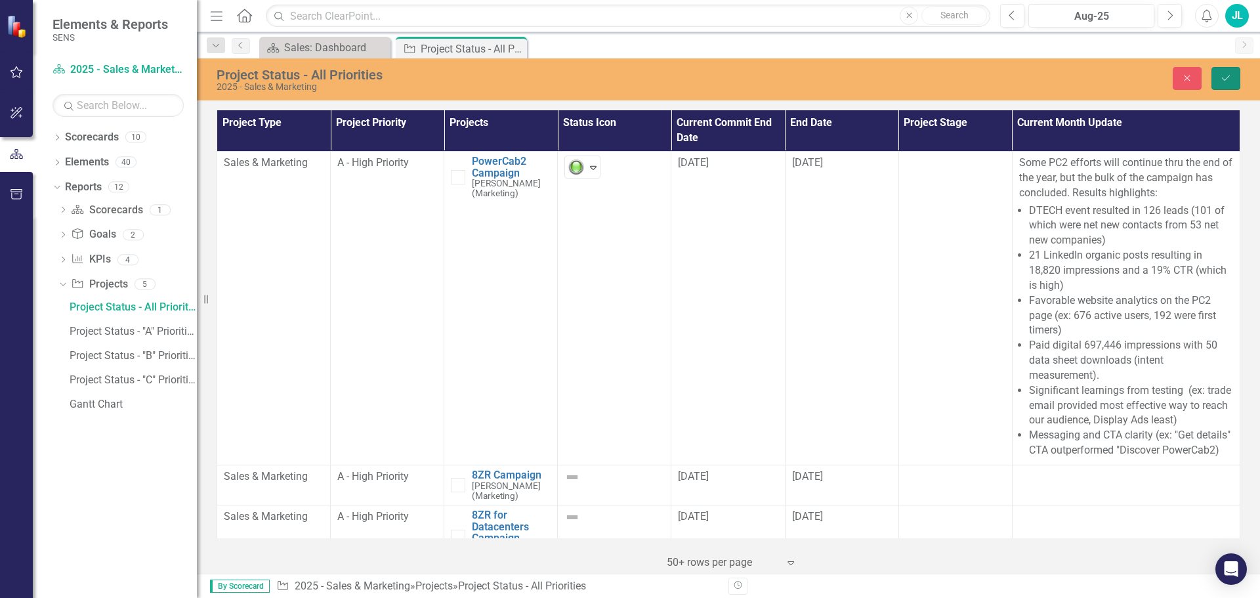
click at [1226, 78] on icon "Save" at bounding box center [1226, 77] width 12 height 9
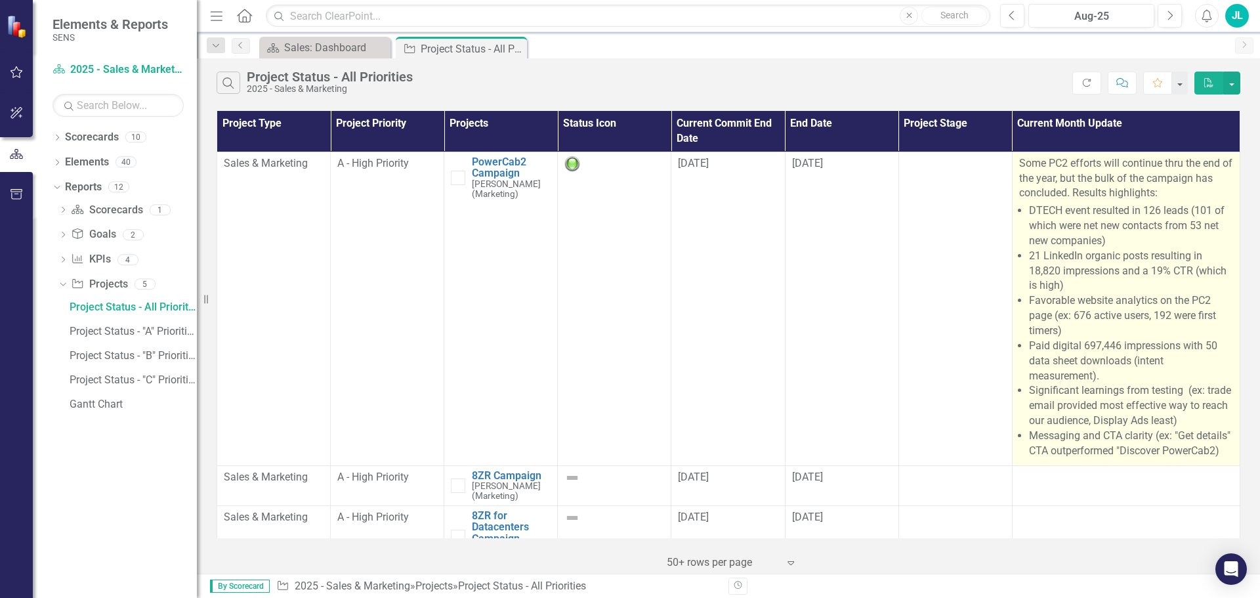
click at [1029, 434] on li "Messaging and CTA clarity (ex: "Get details" CTA outperformed "Discover PowerCa…" at bounding box center [1131, 444] width 204 height 30
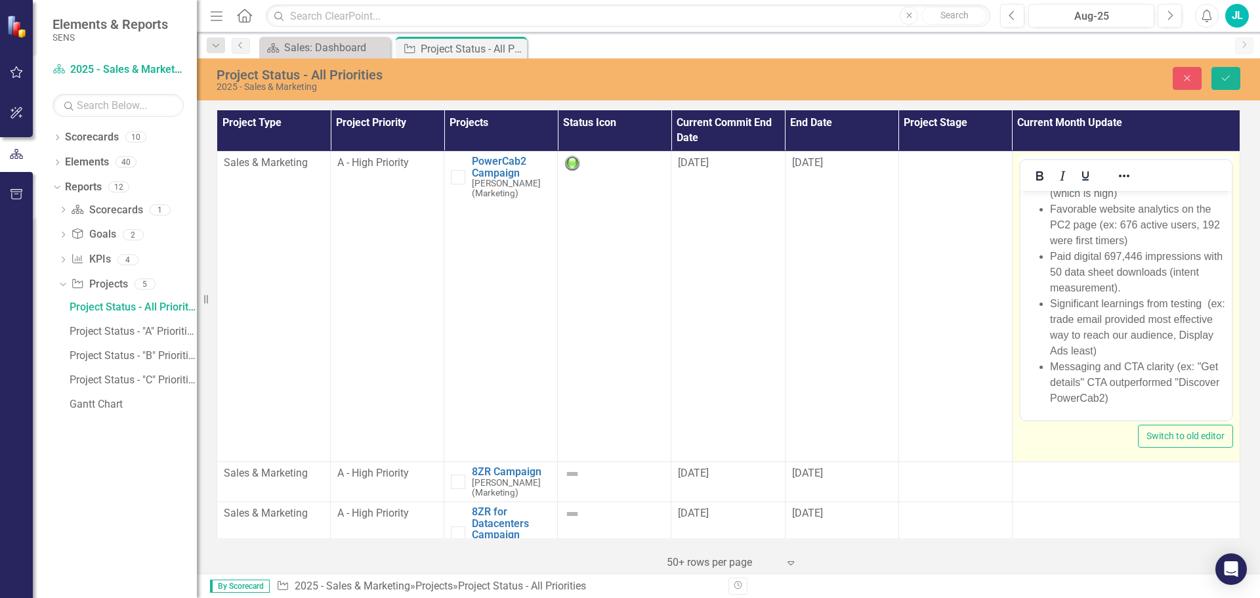
scroll to position [177, 0]
click at [1049, 367] on li "Messaging and CTA clarity (ex: "Get details" CTA outperformed "Discover PowerCa…" at bounding box center [1138, 382] width 178 height 47
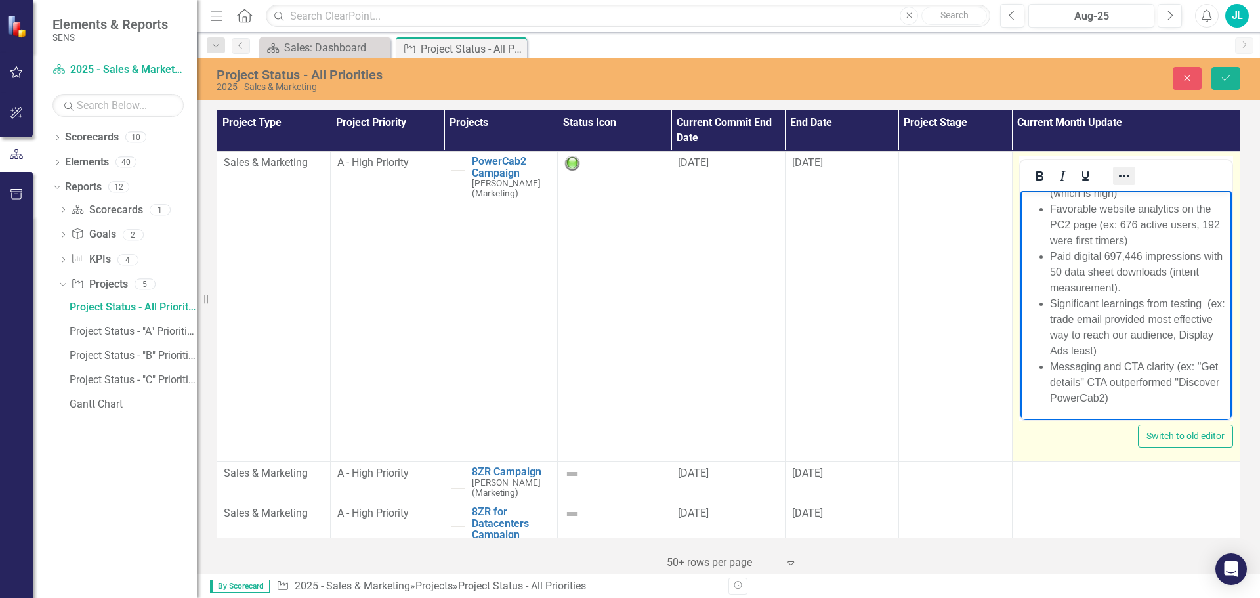
click at [1119, 177] on icon "Reveal or hide additional toolbar items" at bounding box center [1124, 176] width 10 height 3
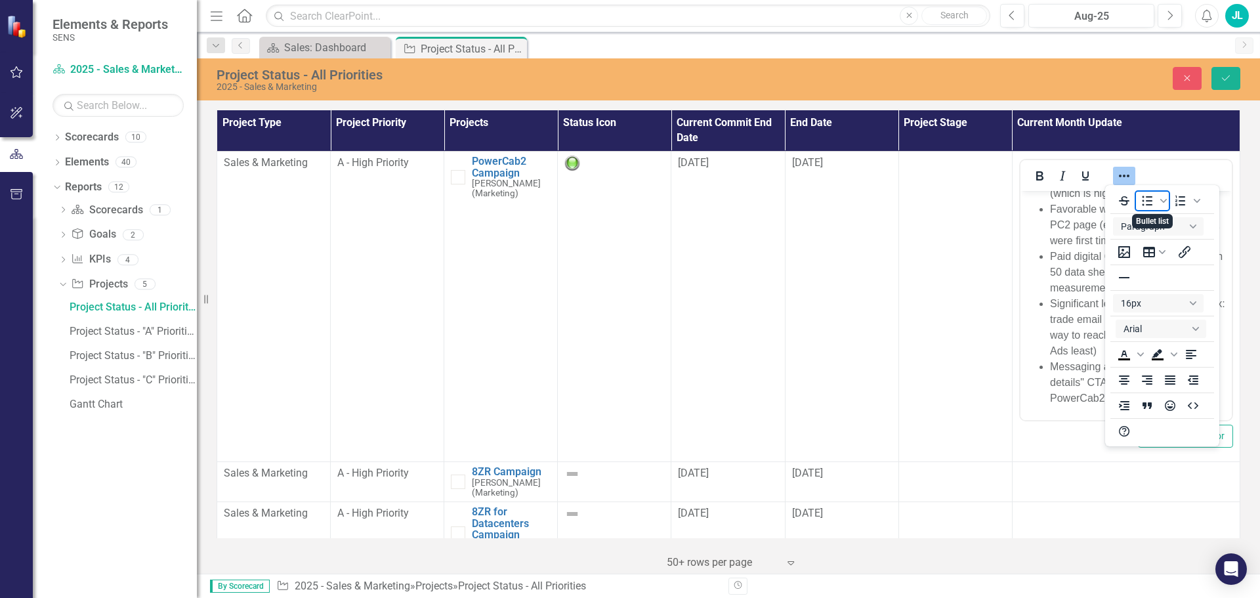
click at [1146, 198] on icon "Bullet list" at bounding box center [1147, 201] width 16 height 16
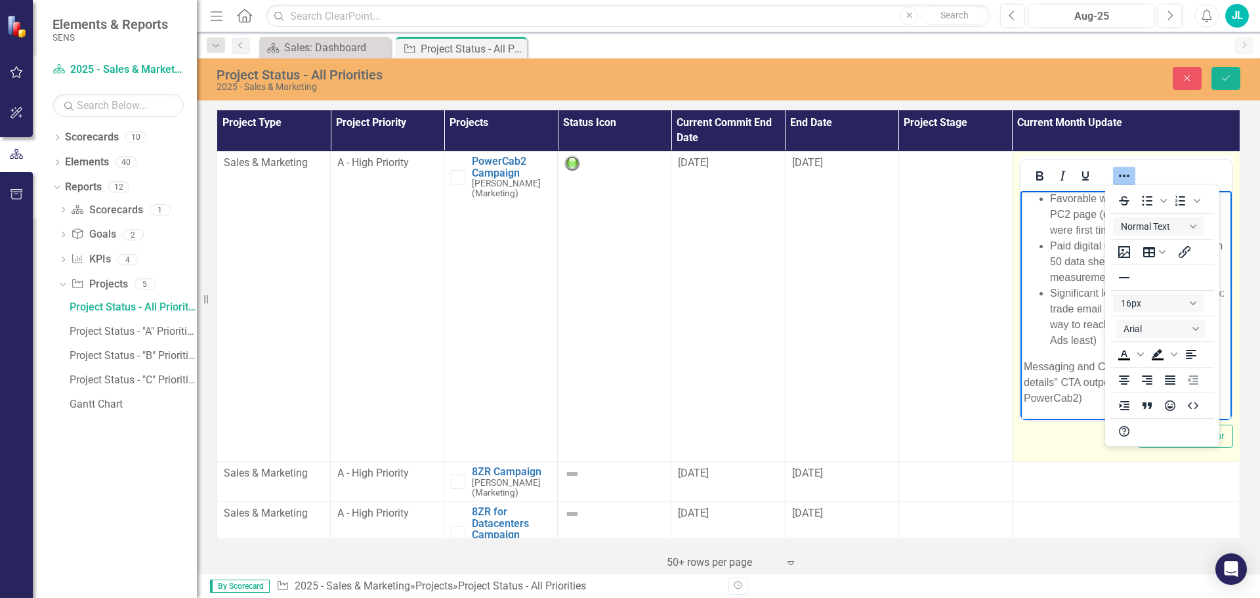
click at [1030, 348] on ul "DTECH event resulted in 126 leads (101 of which were net new contacts from 53 n…" at bounding box center [1125, 222] width 205 height 252
click at [1116, 175] on icon "Reveal or hide additional toolbar items" at bounding box center [1124, 176] width 16 height 16
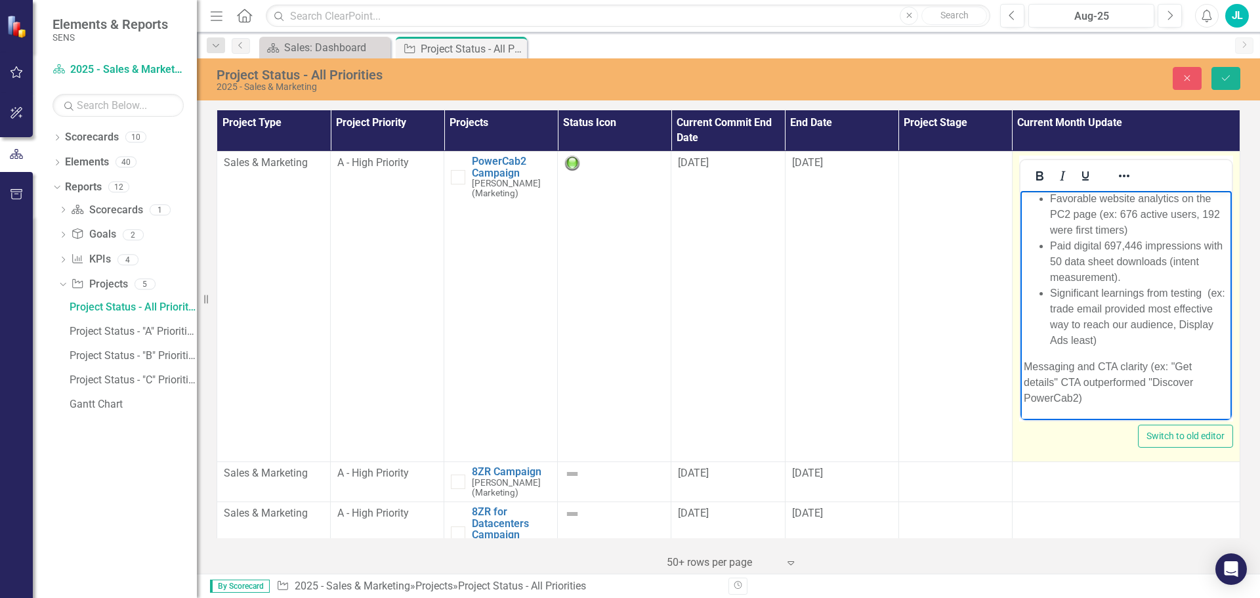
click at [1177, 348] on li "Significant learnings from testing (ex: trade email provided most effective way…" at bounding box center [1138, 316] width 178 height 63
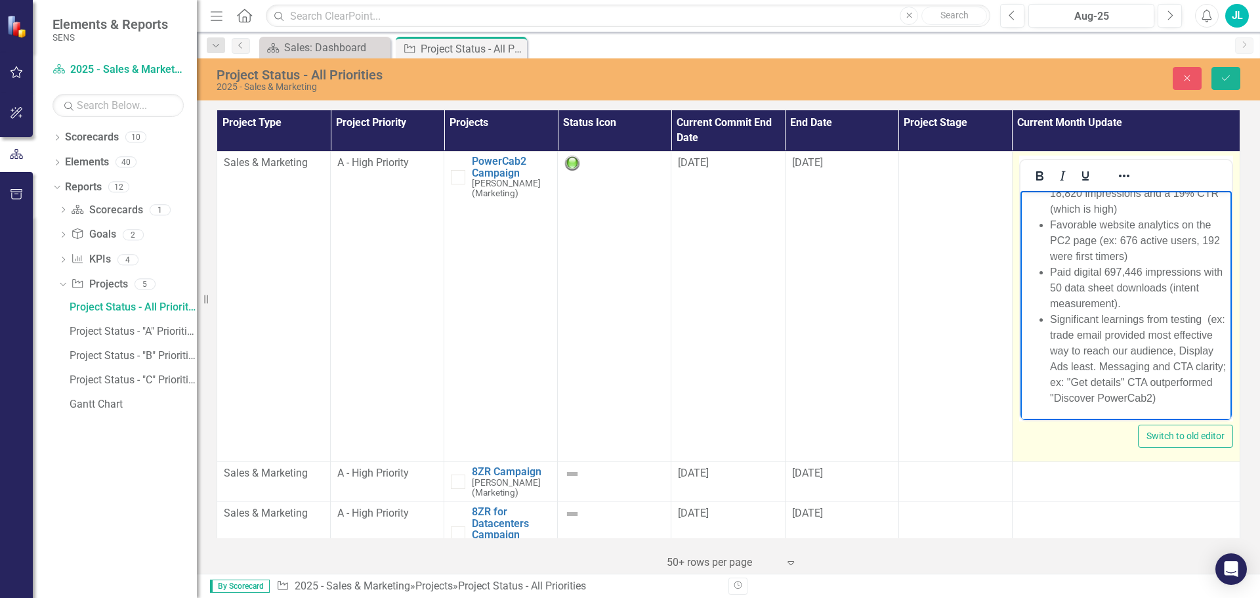
click at [1144, 320] on li "Significant learnings from testing (ex: trade email provided most effective way…" at bounding box center [1138, 359] width 178 height 94
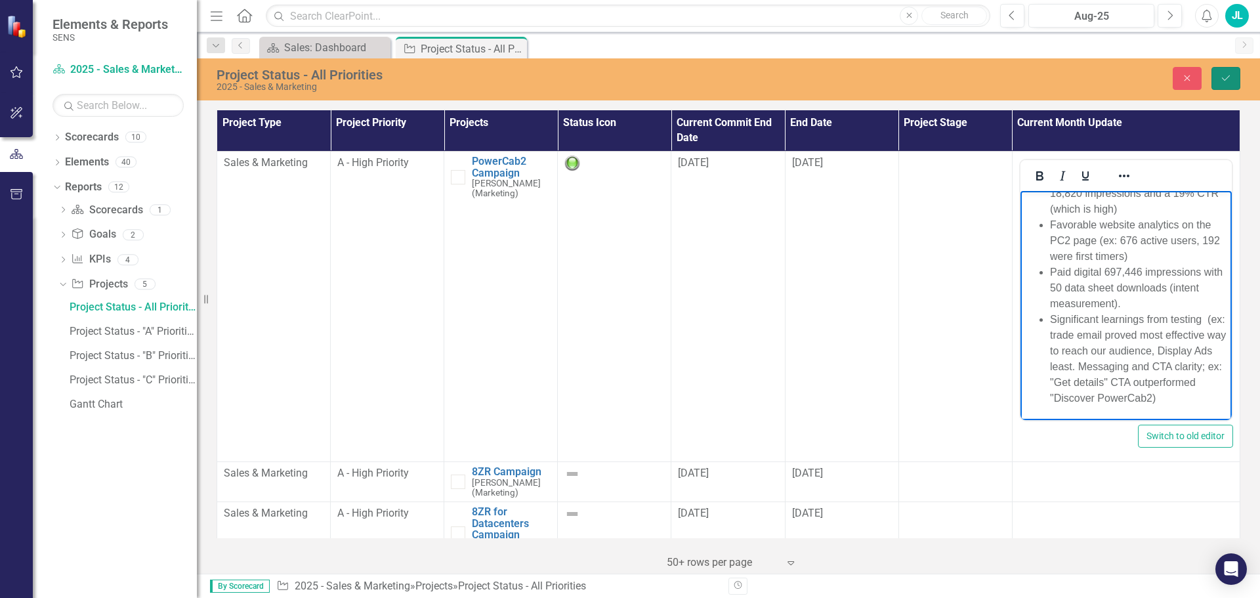
click at [1229, 76] on icon "Save" at bounding box center [1226, 77] width 12 height 9
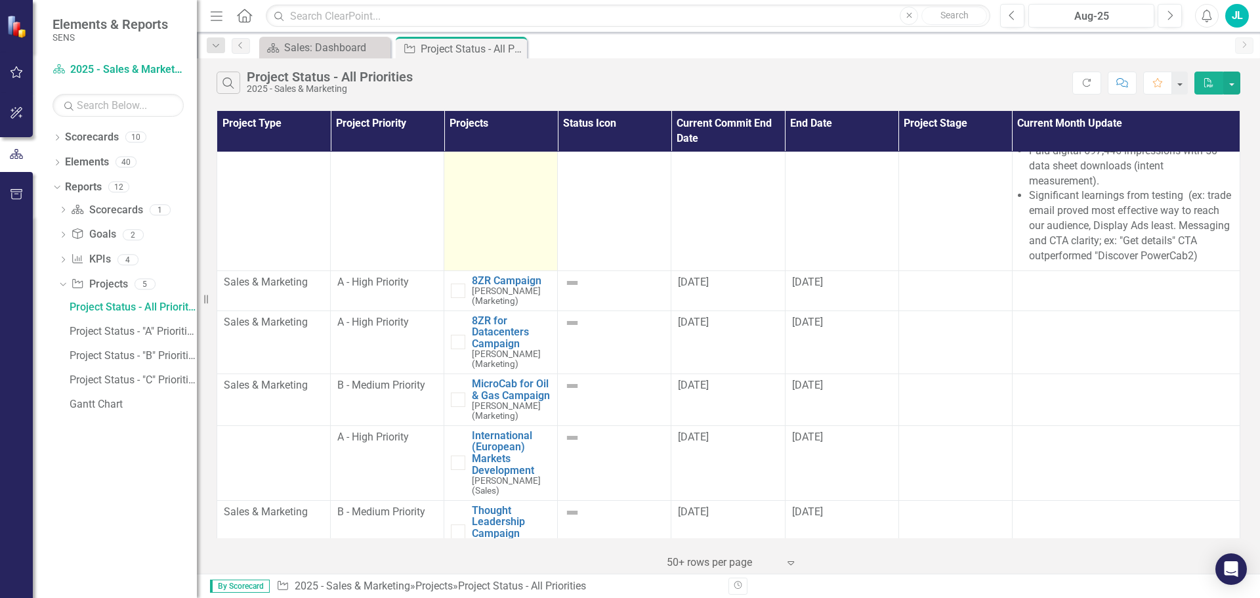
scroll to position [197, 0]
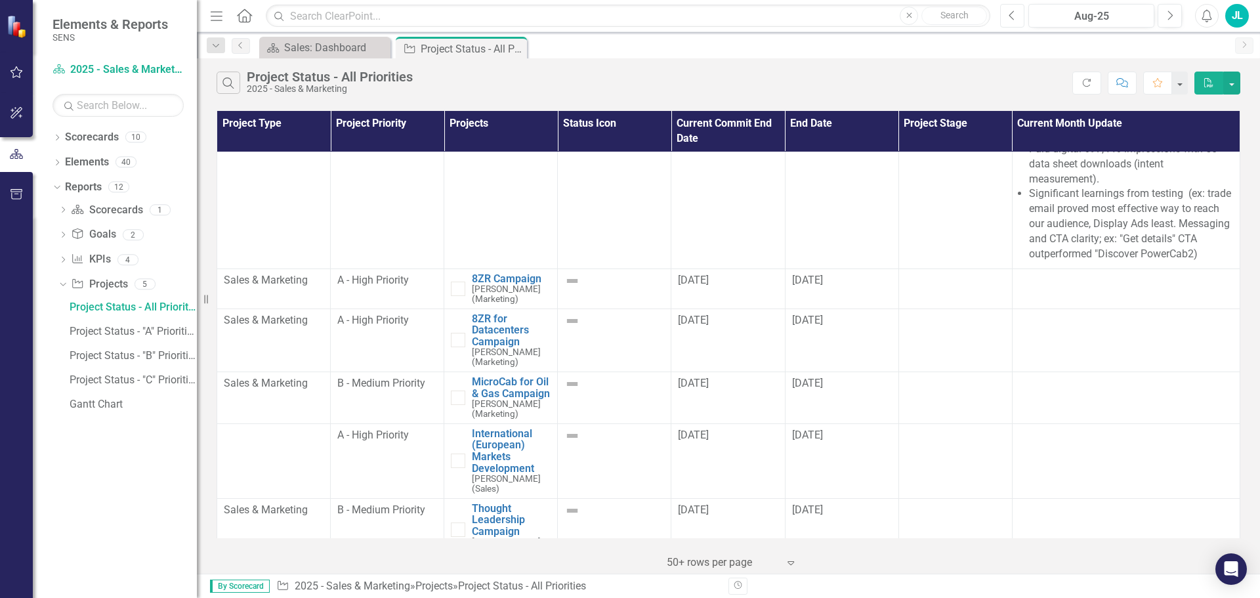
click at [1005, 17] on button "Previous" at bounding box center [1012, 16] width 24 height 24
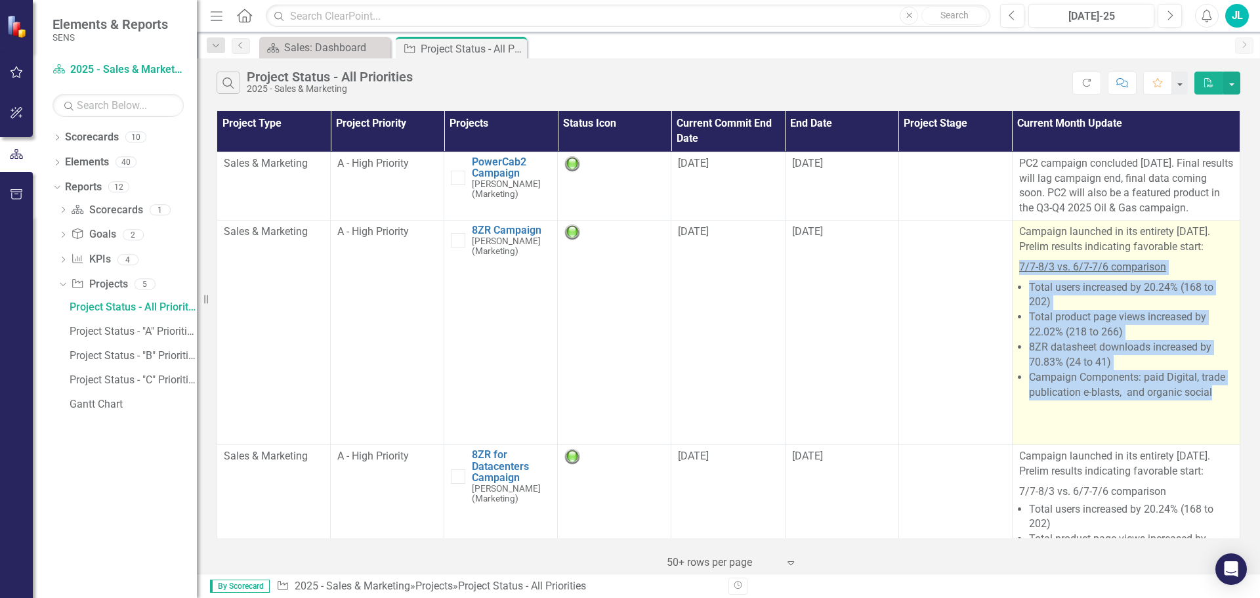
drag, startPoint x: 1012, startPoint y: 280, endPoint x: 1208, endPoint y: 415, distance: 237.9
click at [1209, 414] on span "Campaign launched in its entirety [DATE]. Prelim results indicating favorable s…" at bounding box center [1126, 332] width 214 height 216
copy span "7/7-8/3 vs. 6/7-7/6 comparison Total users increased by 20.24% (168 to 202) Tot…"
drag, startPoint x: 1125, startPoint y: 346, endPoint x: 1127, endPoint y: 353, distance: 6.9
click at [1125, 340] on li "Total product page views increased by 22.02% (218 to 266)" at bounding box center [1131, 325] width 204 height 30
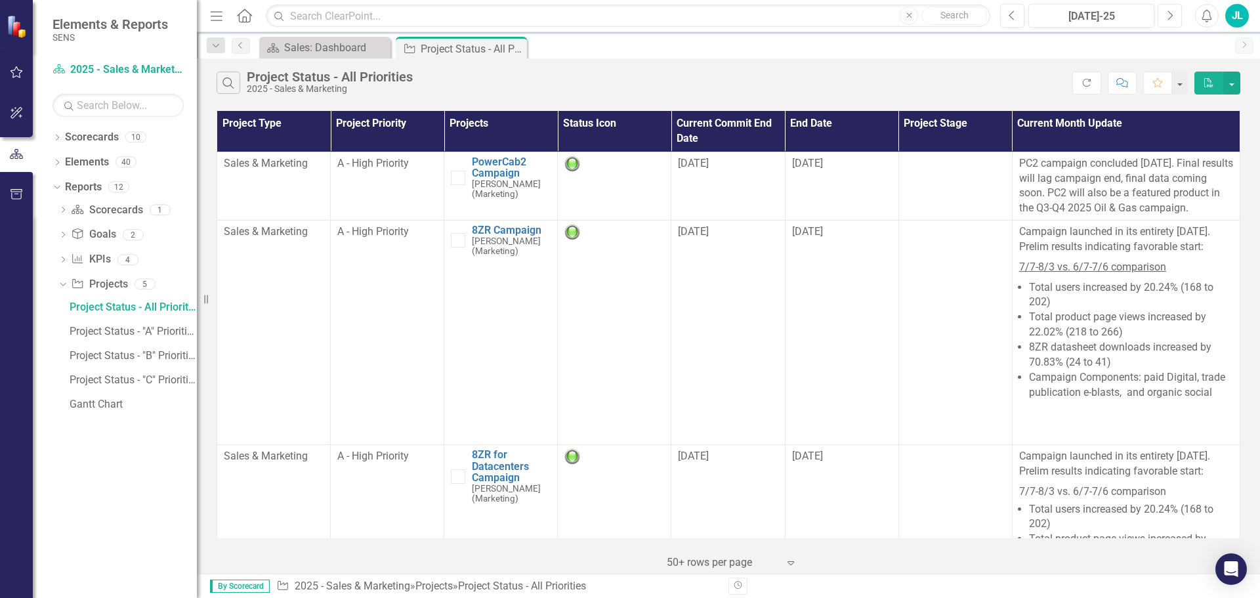
click at [1169, 15] on icon "Next" at bounding box center [1169, 16] width 7 height 12
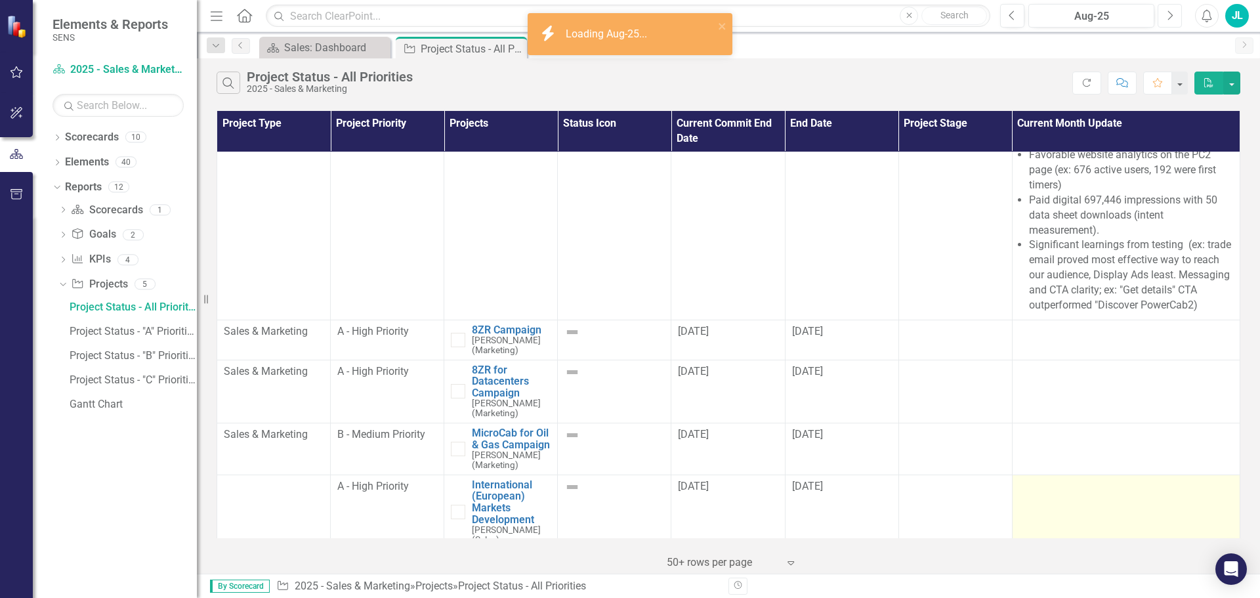
scroll to position [197, 0]
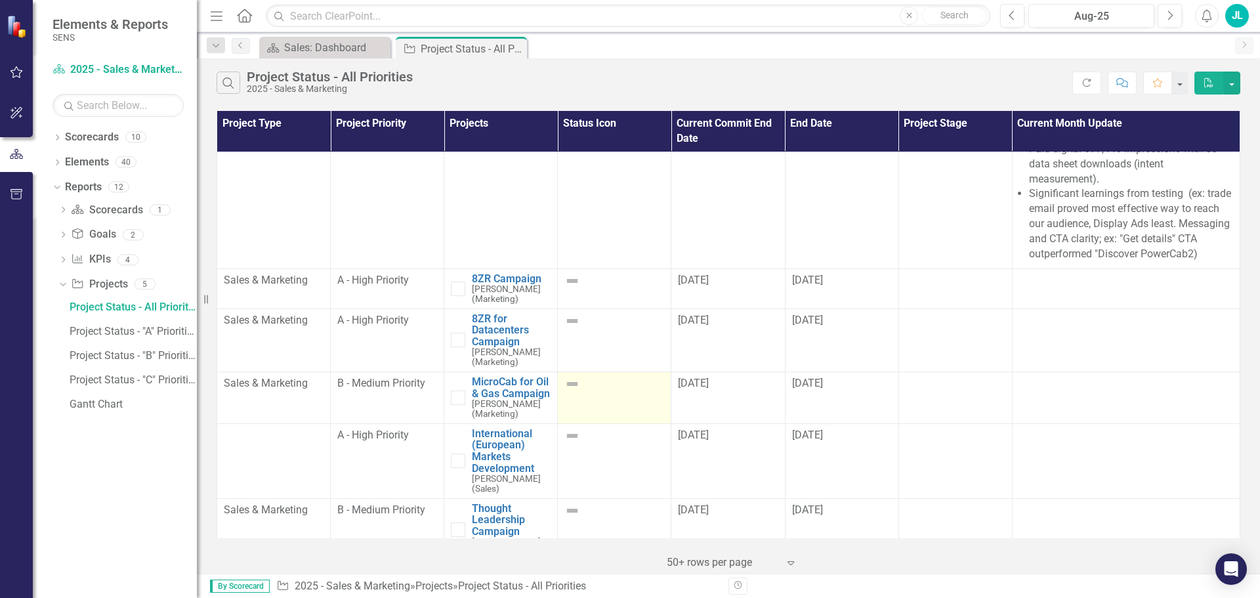
click at [568, 384] on img at bounding box center [572, 384] width 16 height 16
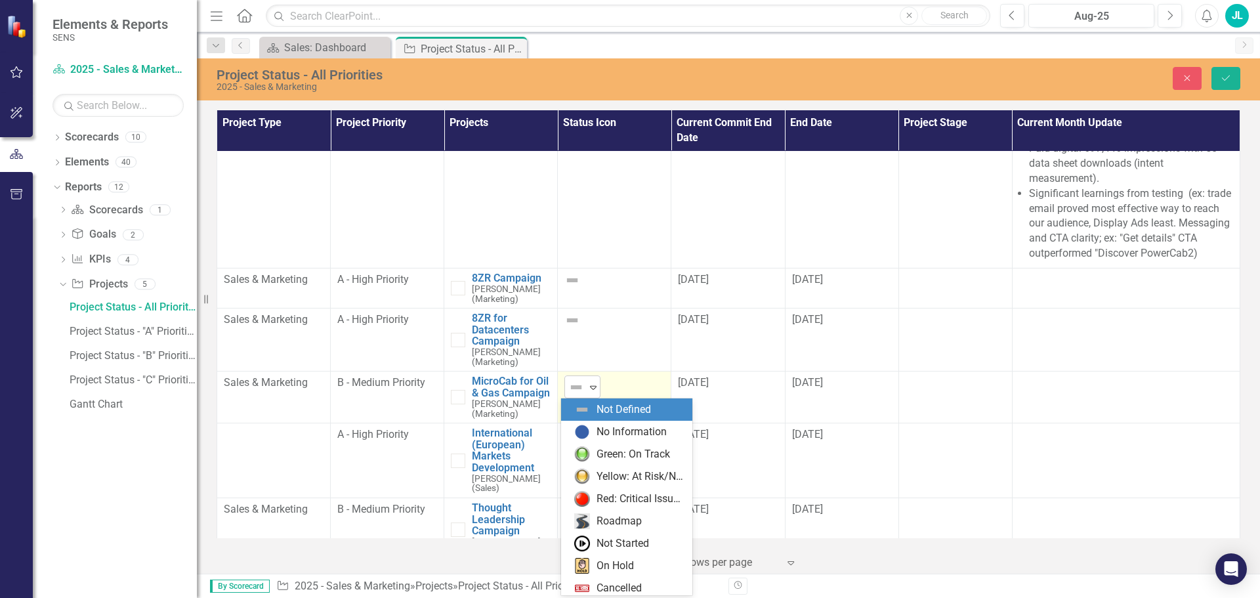
click at [587, 388] on icon "Expand" at bounding box center [593, 387] width 13 height 10
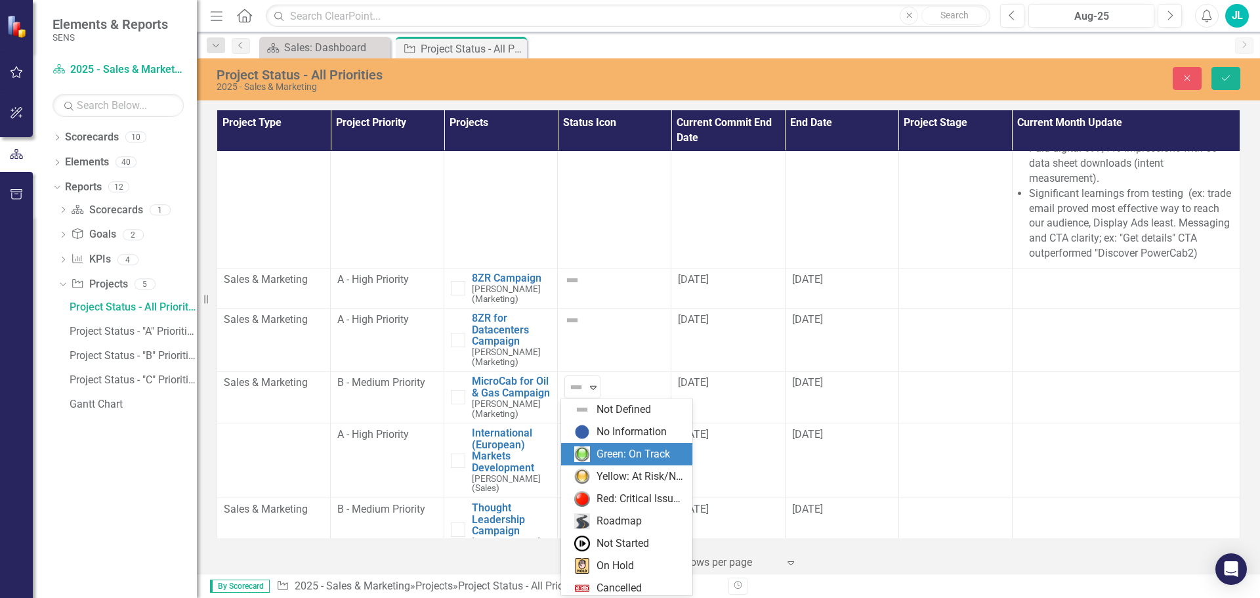
click at [593, 450] on div "Green: On Track" at bounding box center [629, 454] width 110 height 16
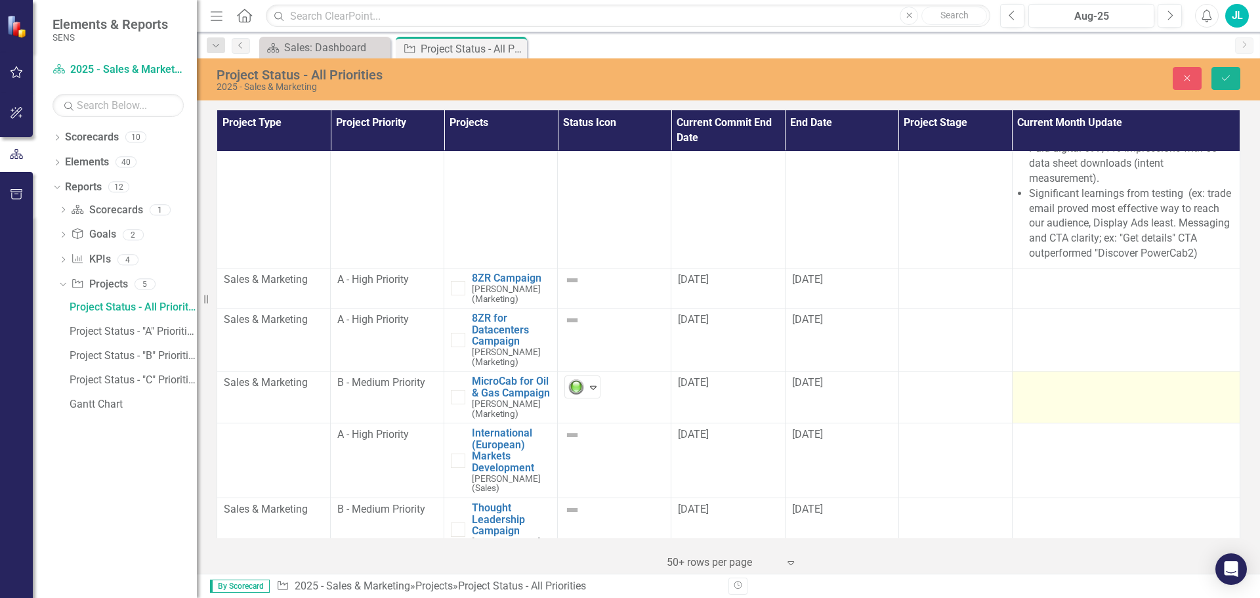
click at [1058, 390] on div at bounding box center [1126, 383] width 214 height 16
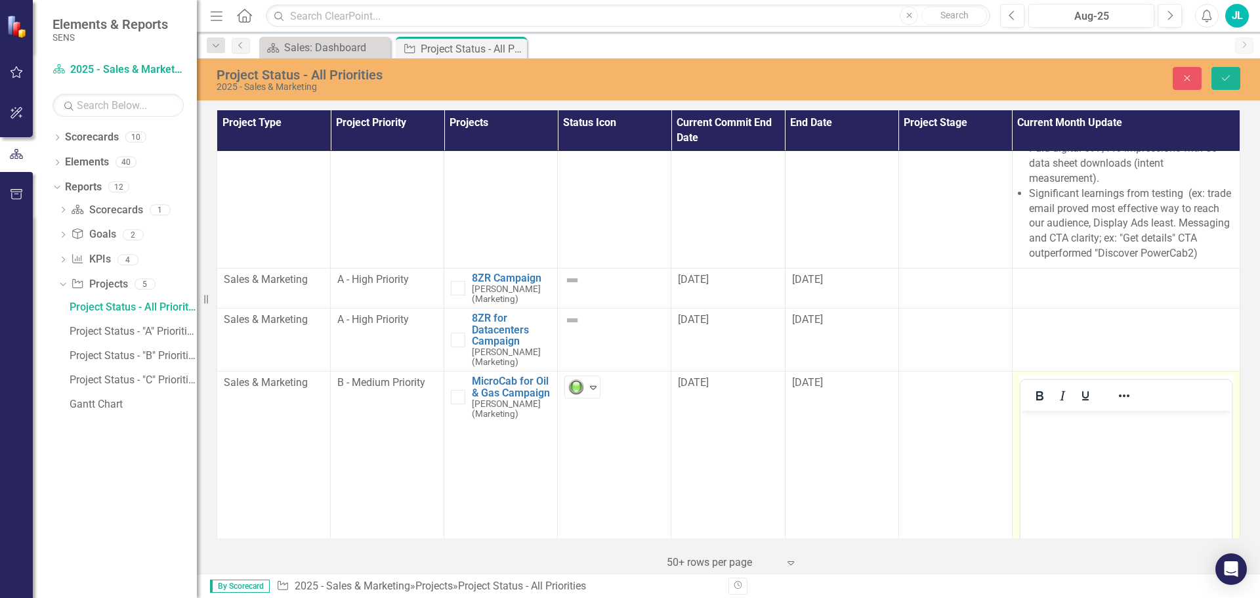
scroll to position [0, 0]
click at [1036, 429] on p "Rich Text Area. Press ALT-0 for help." at bounding box center [1125, 422] width 205 height 16
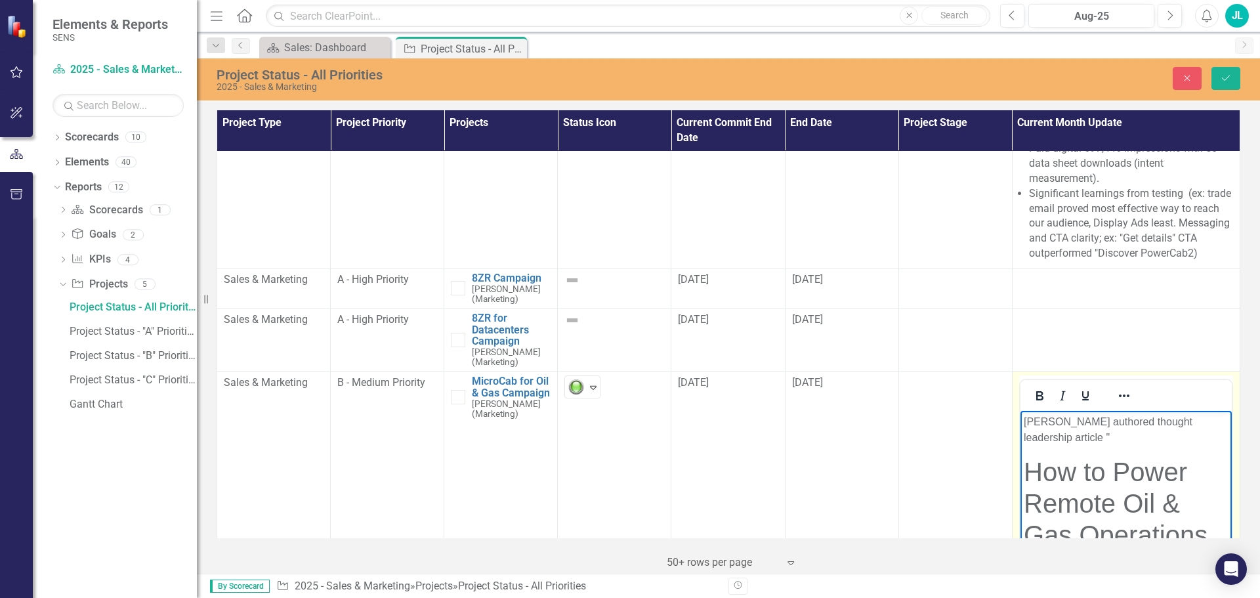
click at [1044, 423] on p "[PERSON_NAME] authored thought leadership article "" at bounding box center [1125, 429] width 205 height 31
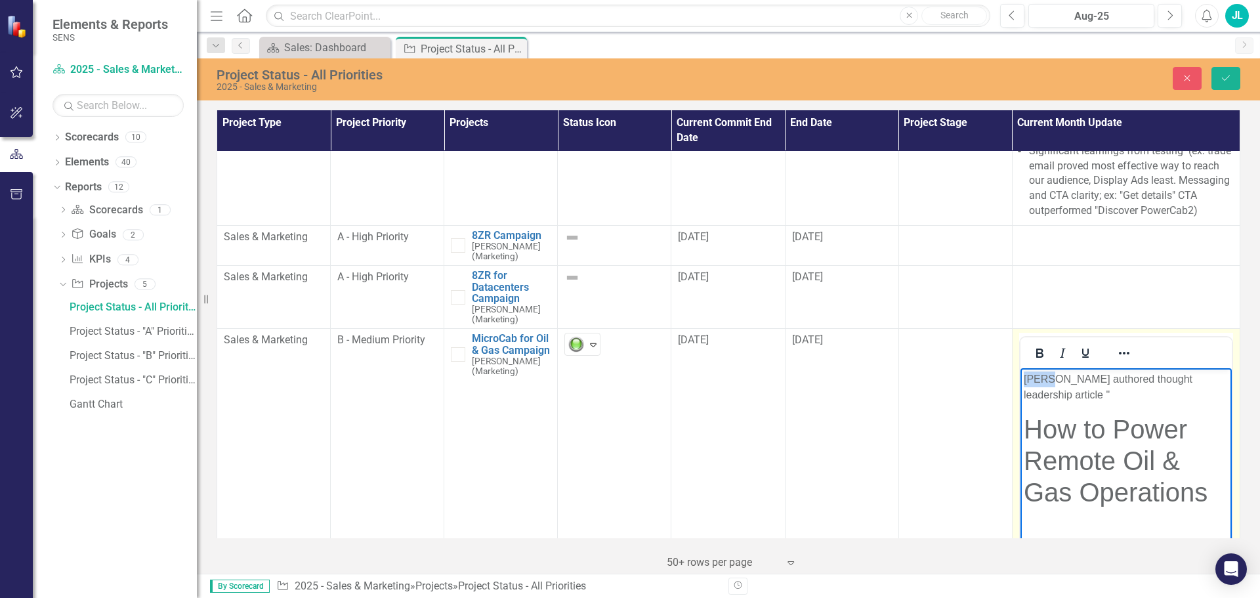
scroll to position [262, 0]
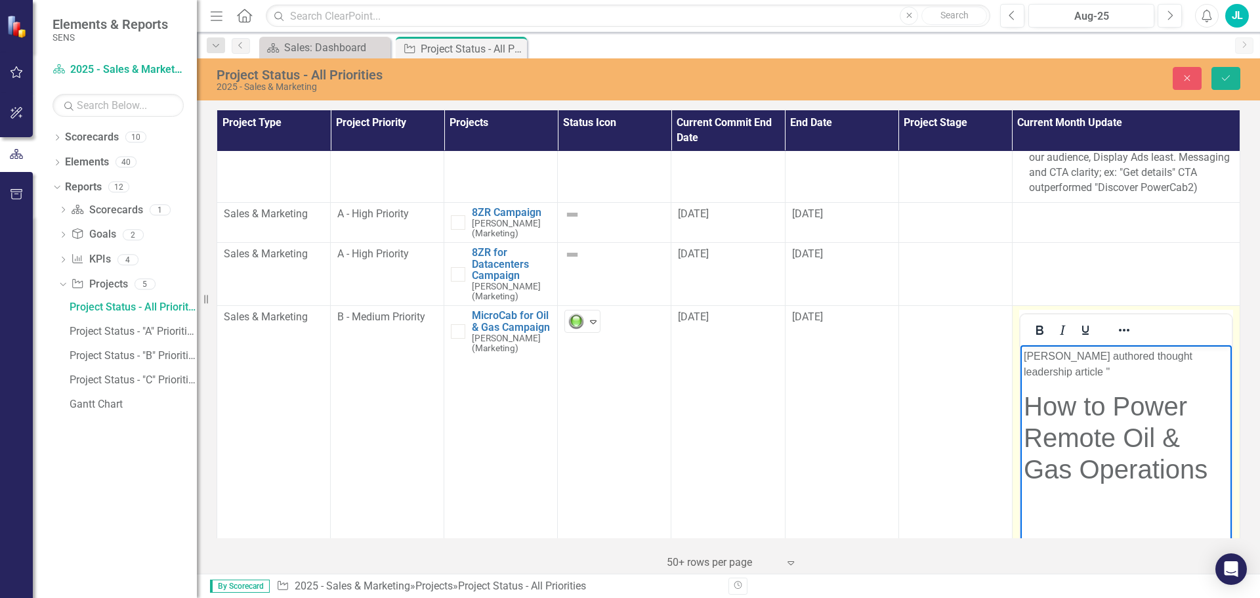
click at [1220, 354] on p "[PERSON_NAME] authored thought leadership article "" at bounding box center [1125, 363] width 205 height 31
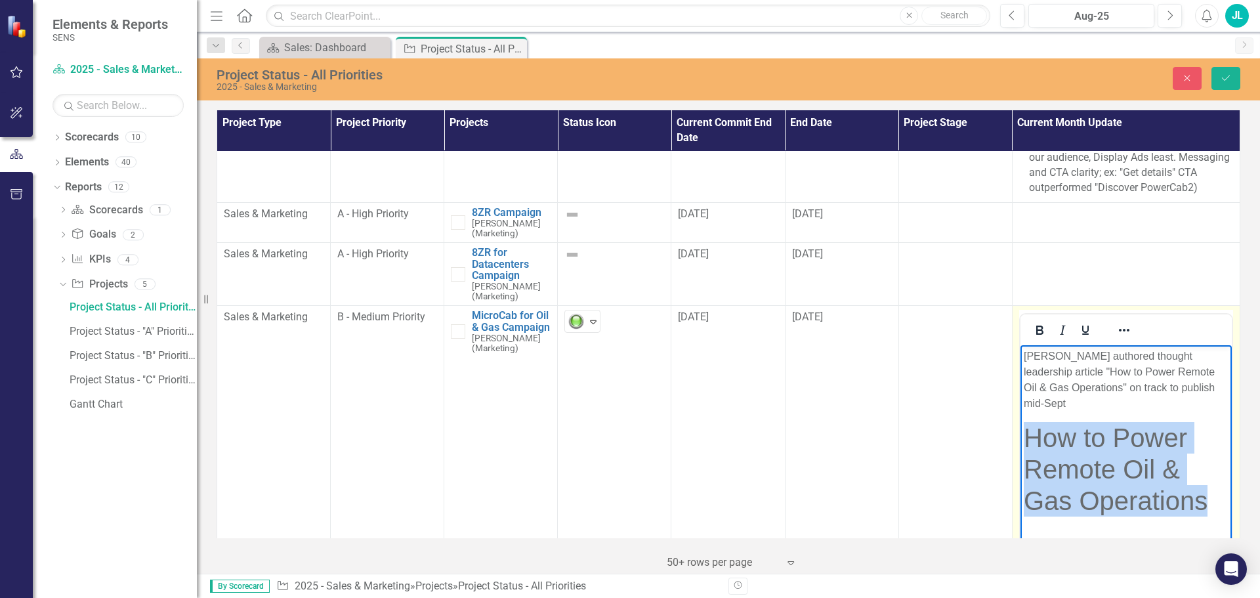
drag, startPoint x: 1206, startPoint y: 489, endPoint x: 1028, endPoint y: 430, distance: 187.4
click at [1028, 430] on span "How to Power Remote Oil & Gas Operations" at bounding box center [1115, 469] width 184 height 92
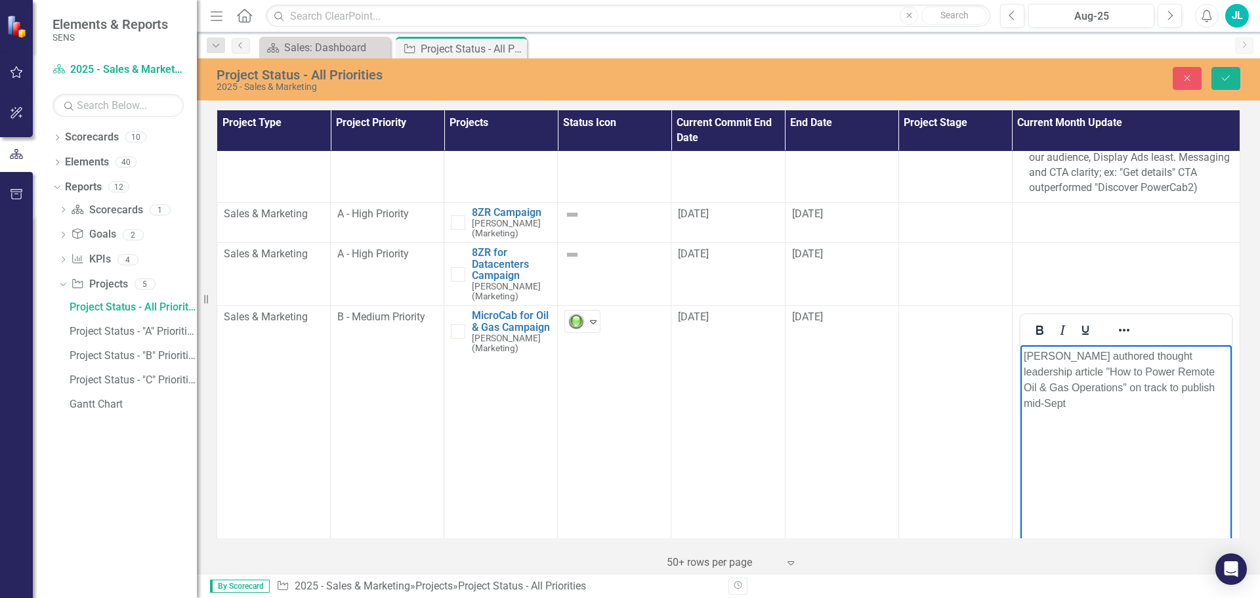
click at [1049, 352] on p "[PERSON_NAME] authored thought leadership article "How to Power Remote Oil & Ga…" at bounding box center [1125, 379] width 205 height 63
click at [1024, 355] on p "[PERSON_NAME] authored thought leadership article "How to Power Remote Oil & Ga…" at bounding box center [1125, 379] width 205 height 63
drag, startPoint x: 1120, startPoint y: 358, endPoint x: 1144, endPoint y: 385, distance: 36.7
click at [1120, 358] on p "Campaign began 8/8SENS authored thought leadership article "How to Power Remote…" at bounding box center [1125, 379] width 205 height 63
click at [1116, 331] on icon "Reveal or hide additional toolbar items" at bounding box center [1124, 330] width 16 height 16
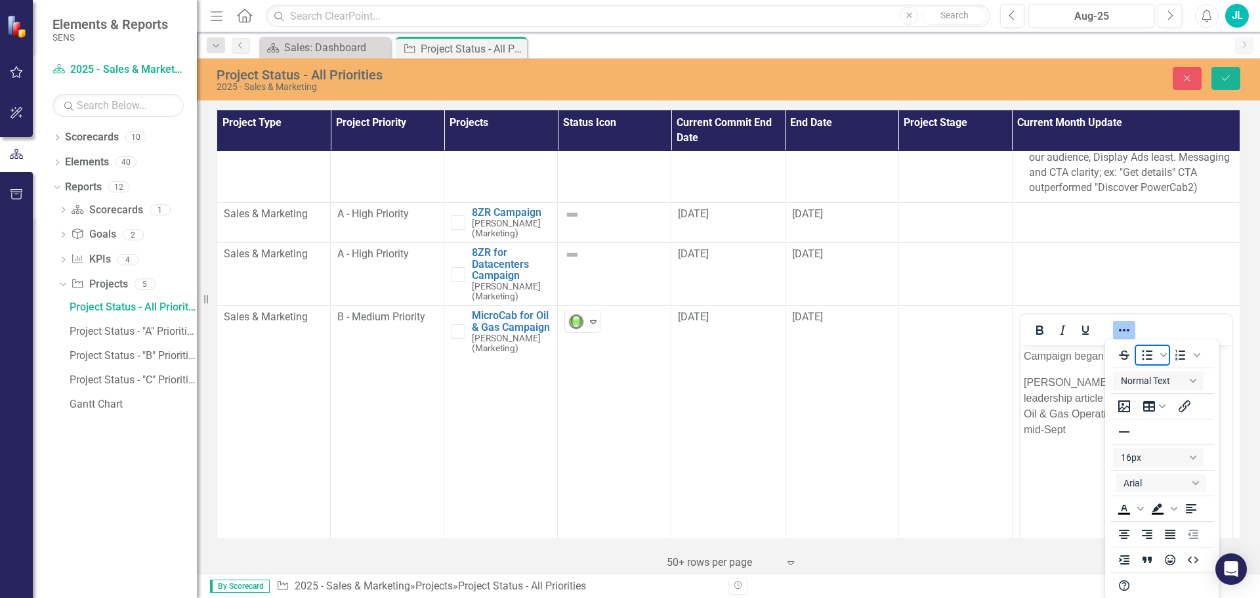
click at [1144, 351] on icon "Bullet list" at bounding box center [1147, 355] width 16 height 16
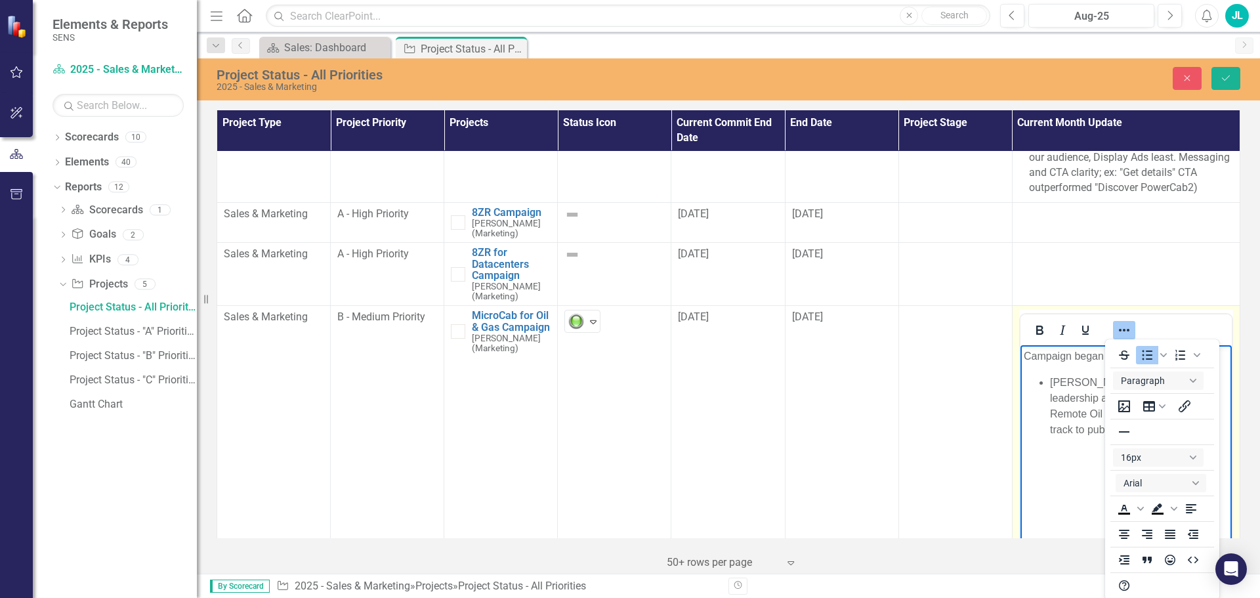
click at [1071, 388] on li "[PERSON_NAME] authored thought leadership article "How to Power Remote Oil & Ga…" at bounding box center [1138, 406] width 178 height 63
click at [1148, 354] on icon "Bullet list" at bounding box center [1147, 355] width 16 height 16
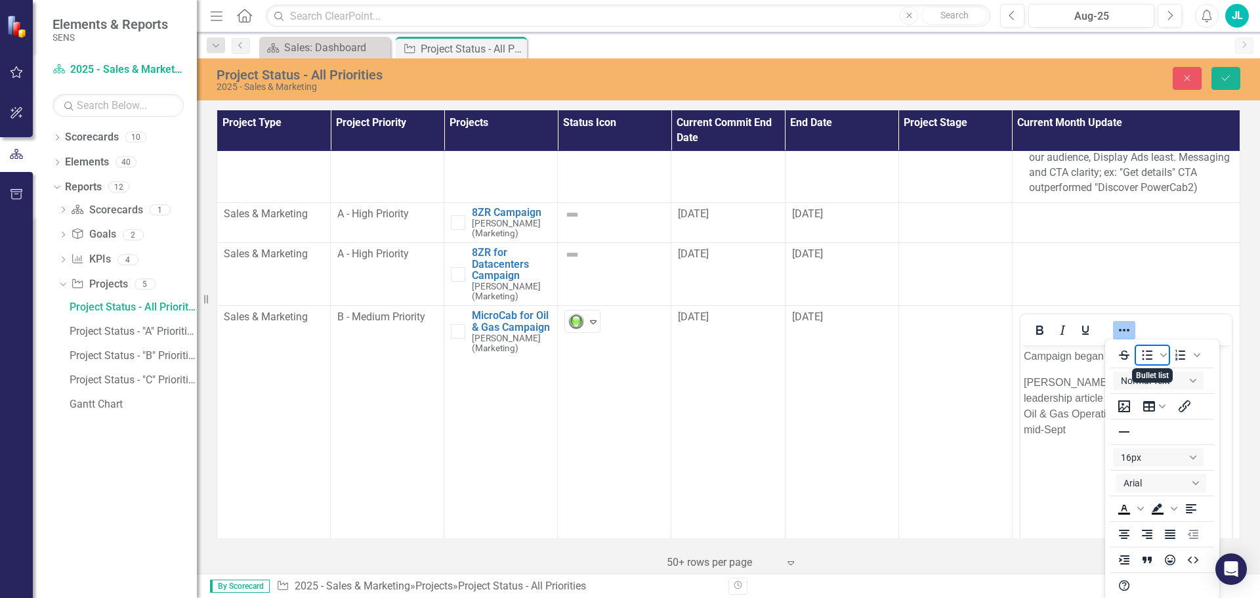
click at [1144, 354] on icon "Bullet list" at bounding box center [1147, 355] width 16 height 16
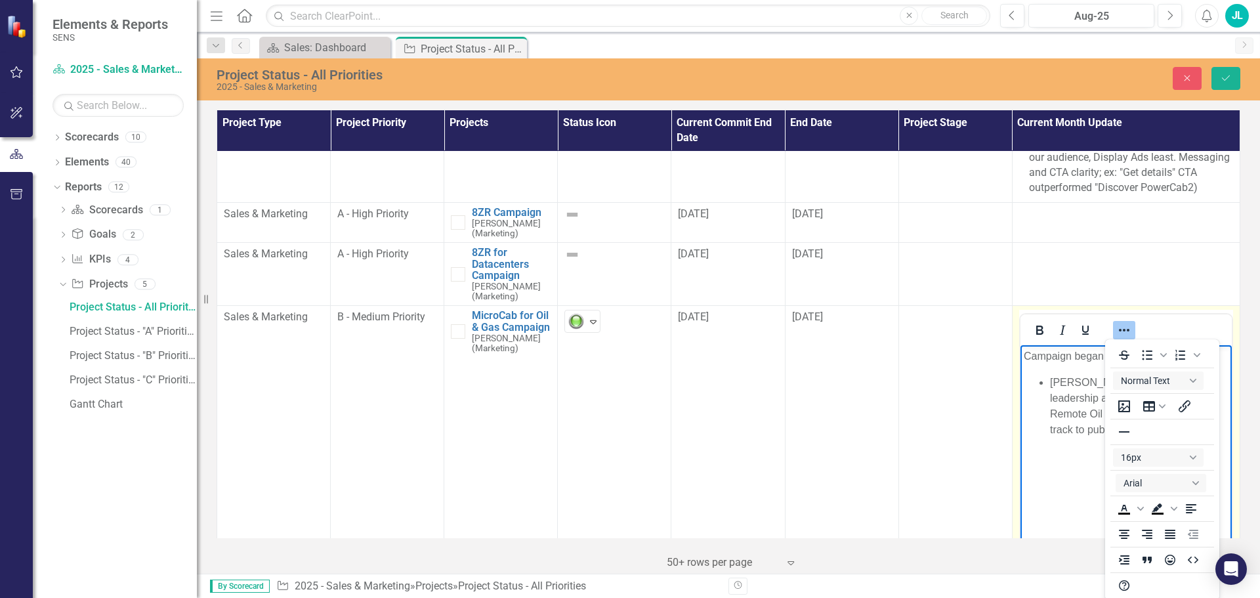
click at [1029, 361] on p "Campaign began [DATE]" at bounding box center [1125, 356] width 205 height 16
click at [1073, 454] on p "Rich Text Area. Press ALT-0 for help." at bounding box center [1125, 456] width 205 height 16
click at [1094, 428] on li "[PERSON_NAME] authored thought leadership article "How to Power Remote Oil & Ga…" at bounding box center [1138, 406] width 178 height 63
click at [1056, 447] on li "Rich Text Area. Press ALT-0 for help." at bounding box center [1138, 446] width 178 height 16
click at [1055, 445] on li "Rich Text Area. Press ALT-0 for help." at bounding box center [1138, 446] width 178 height 16
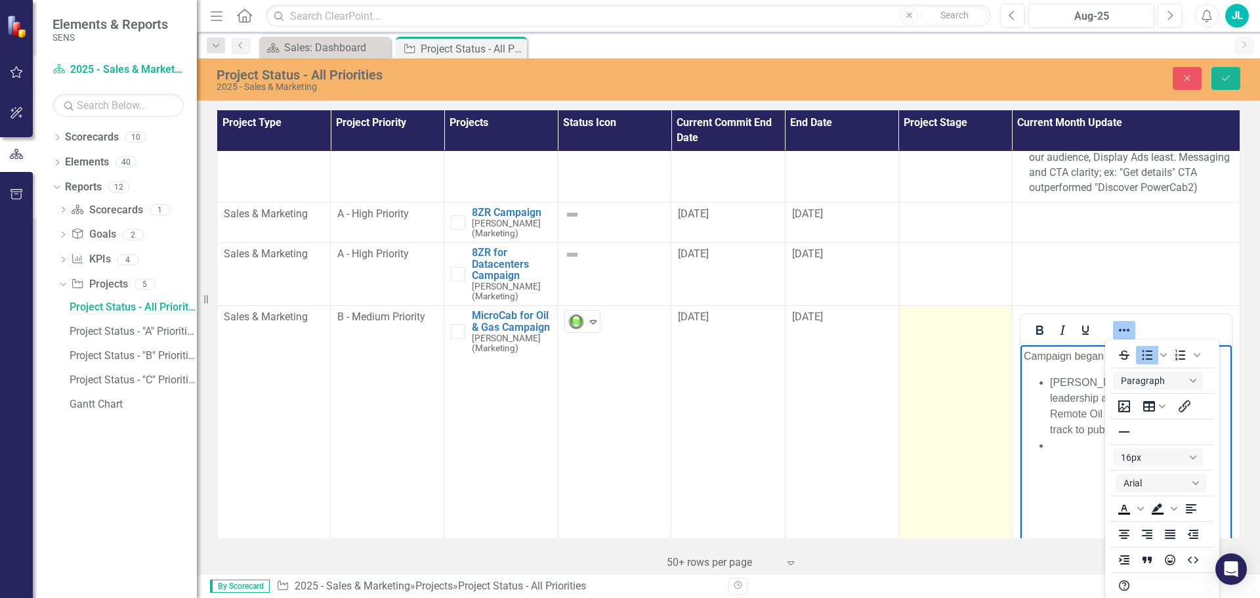
click at [965, 387] on td at bounding box center [955, 461] width 114 height 310
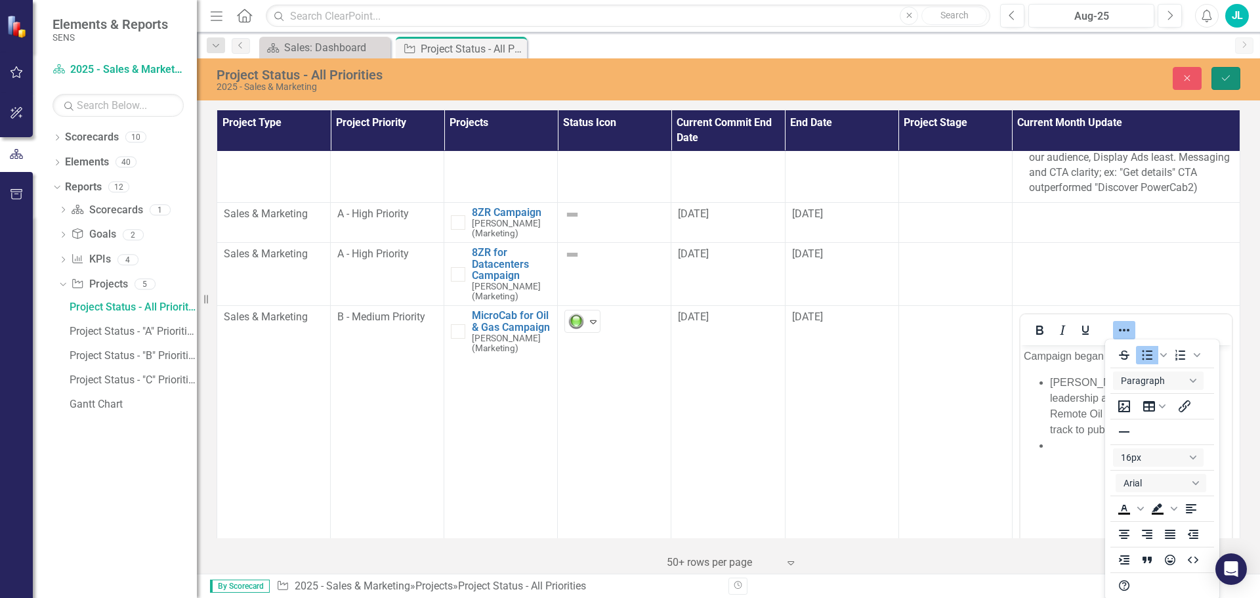
click at [1224, 79] on icon "submit" at bounding box center [1226, 77] width 8 height 5
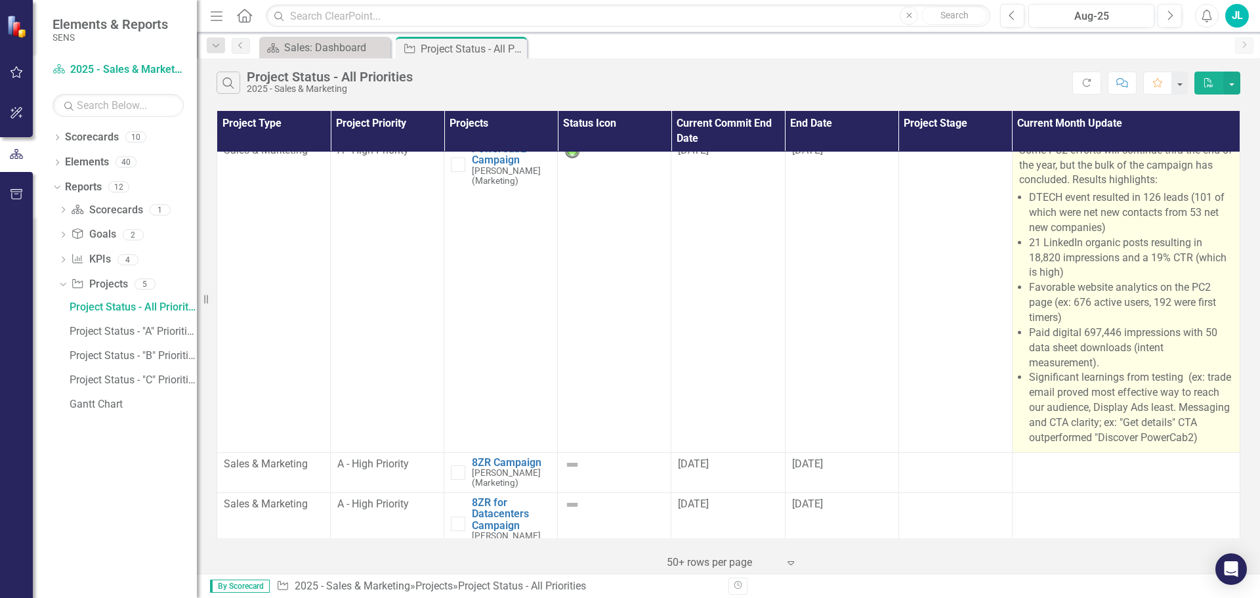
scroll to position [0, 0]
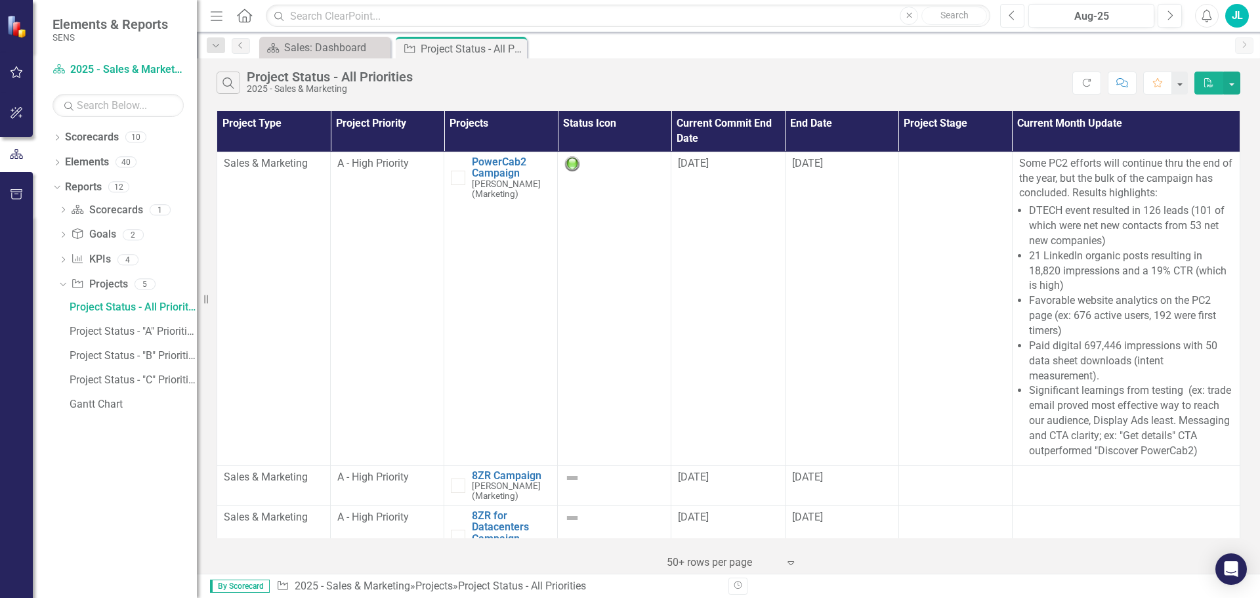
click at [1013, 22] on button "Previous" at bounding box center [1012, 16] width 24 height 24
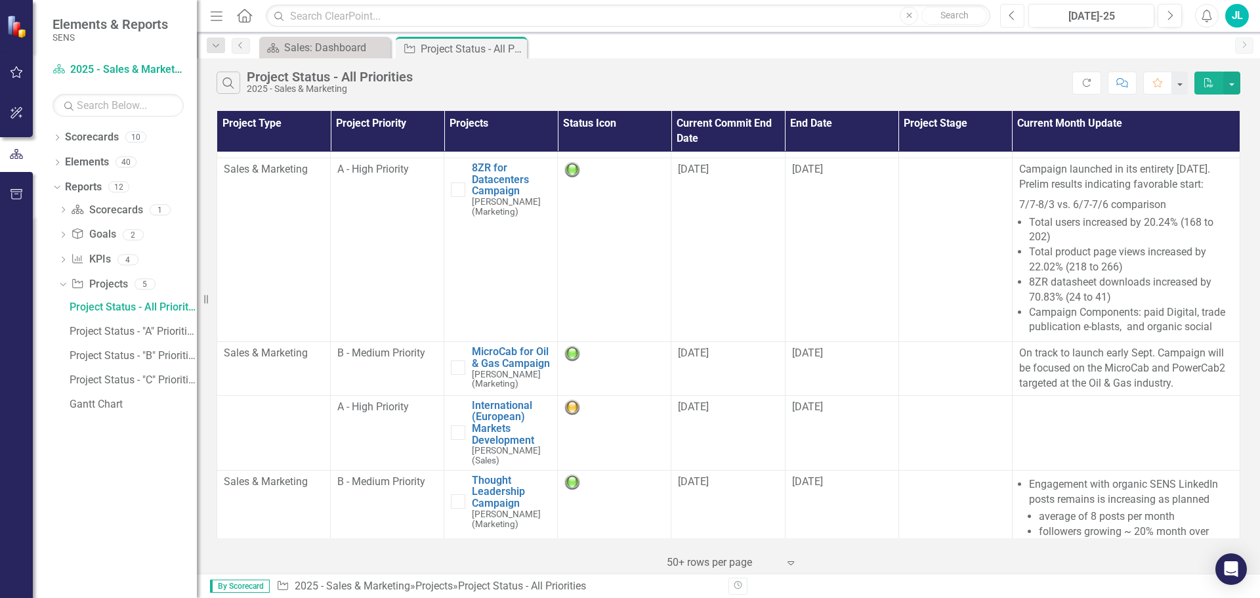
scroll to position [328, 0]
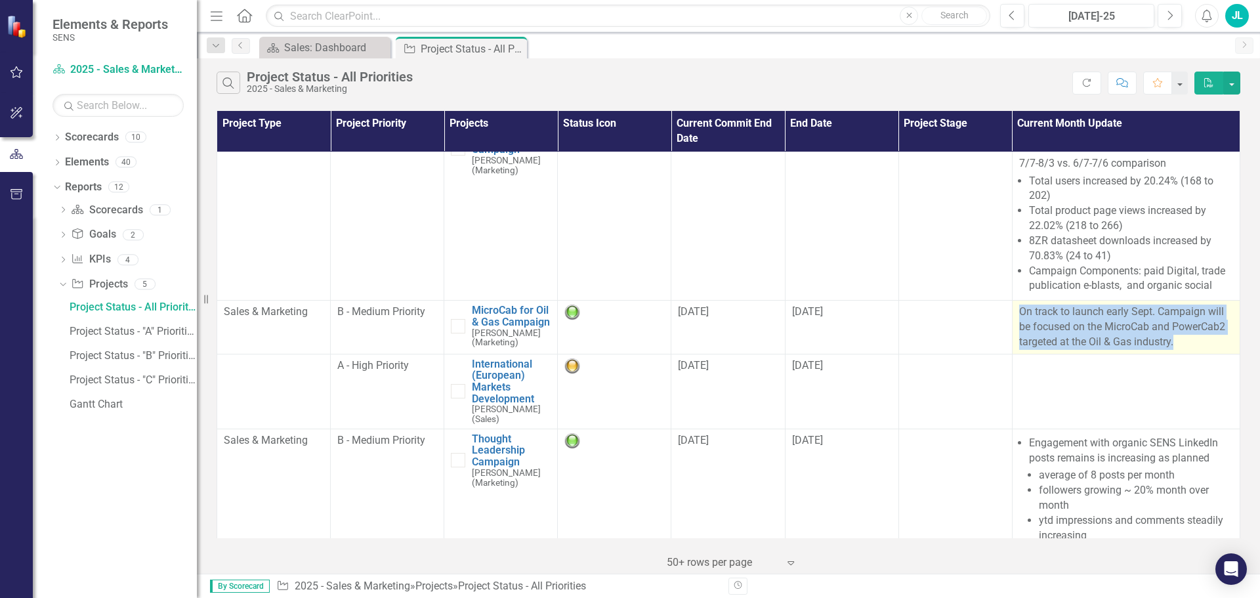
drag, startPoint x: 1013, startPoint y: 324, endPoint x: 1172, endPoint y: 361, distance: 163.6
click at [1171, 350] on p "On track to launch early Sept. Campaign will be focused on the MicroCab and Pow…" at bounding box center [1126, 326] width 214 height 45
copy p "On track to launch early Sept. Campaign will be focused on the MicroCab and Pow…"
click at [1171, 15] on icon "Next" at bounding box center [1169, 16] width 7 height 12
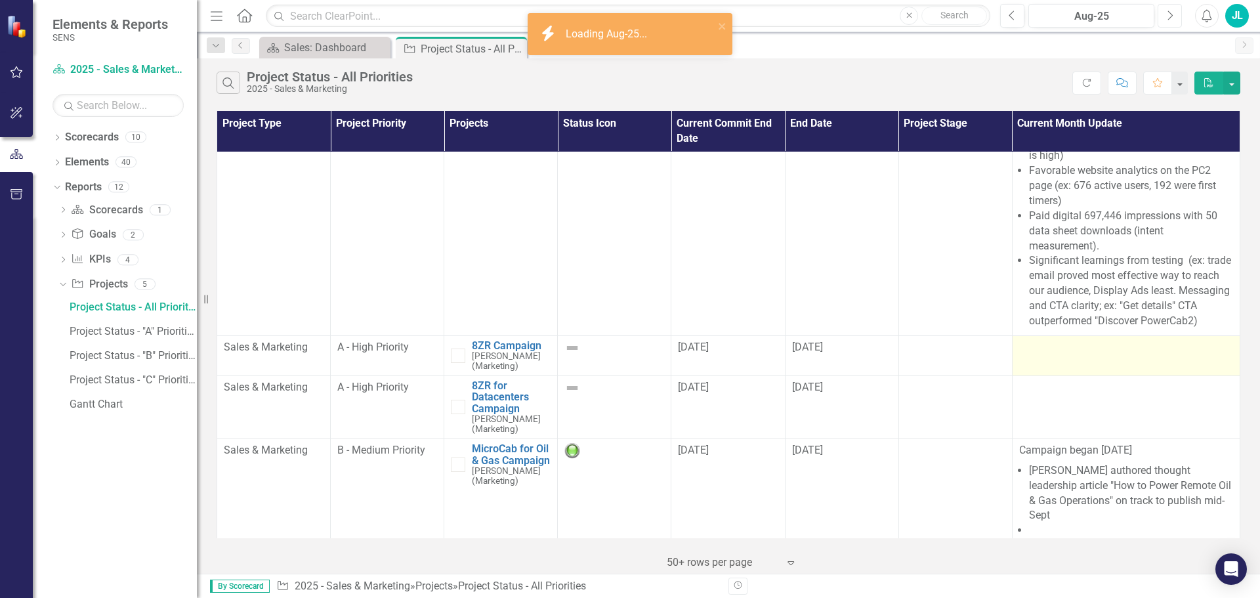
scroll to position [131, 0]
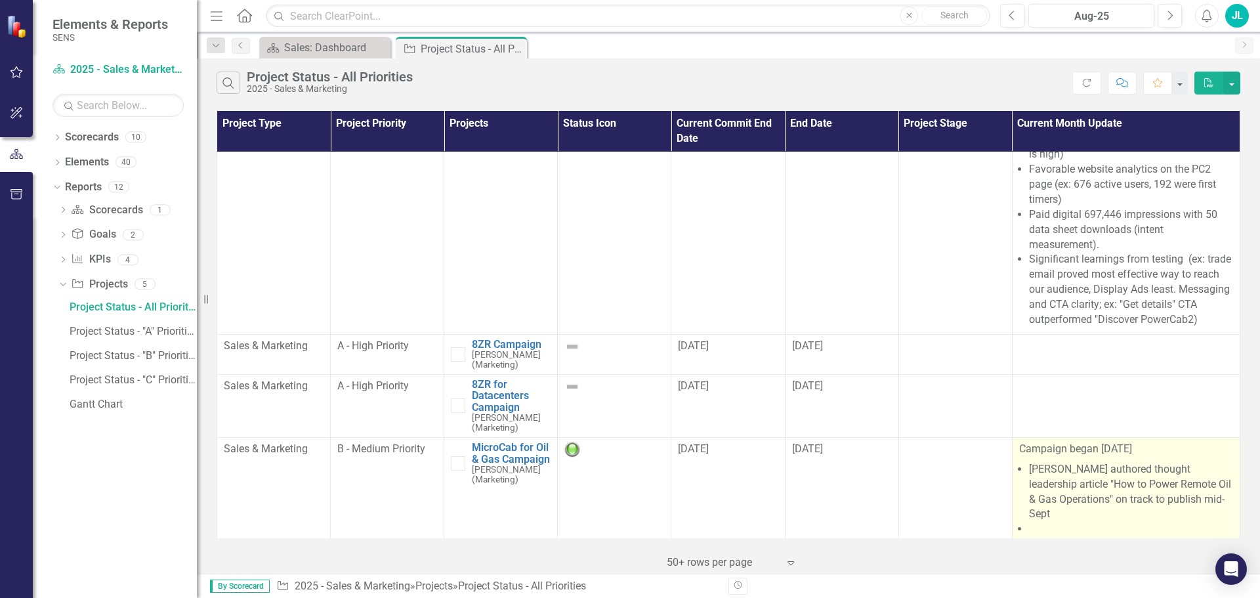
click at [1038, 464] on li "[PERSON_NAME] authored thought leadership article "How to Power Remote Oil & Ga…" at bounding box center [1131, 492] width 204 height 60
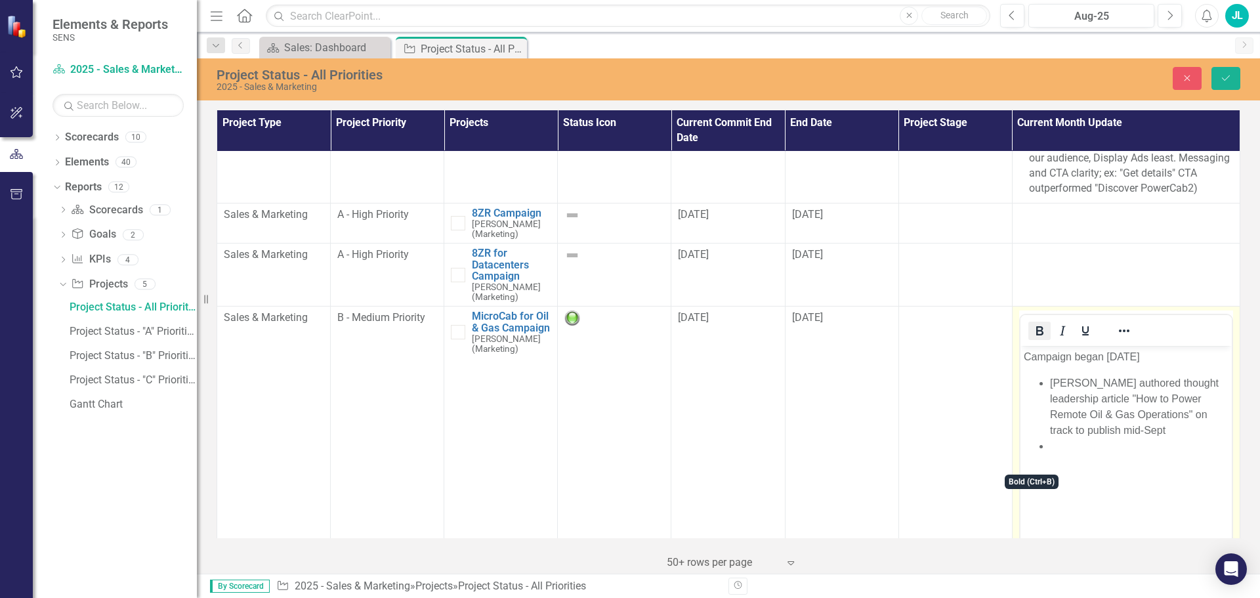
scroll to position [262, 0]
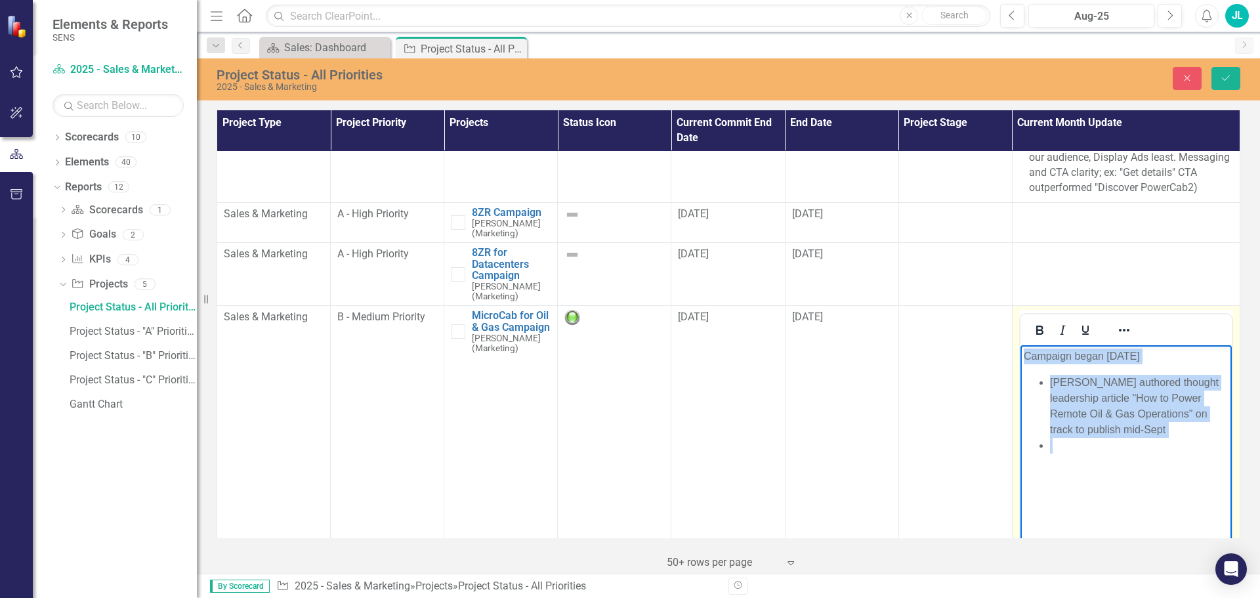
drag, startPoint x: 1070, startPoint y: 448, endPoint x: 2032, endPoint y: 698, distance: 994.0
click at [1020, 352] on html "Campaign began [DATE] SENS authored thought leadership article "How to Power Re…" at bounding box center [1125, 443] width 211 height 197
paste body "Rich Text Area. Press ALT-0 for help."
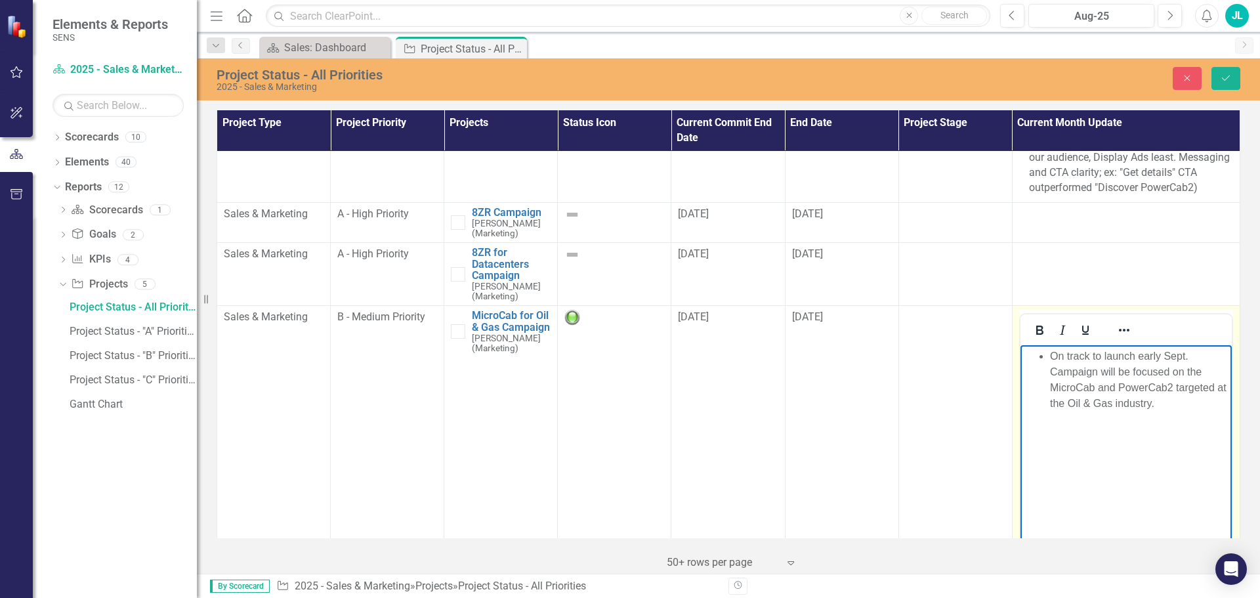
click at [1053, 357] on li "On track to launch early Sept. Campaign will be focused on the MicroCab and Pow…" at bounding box center [1138, 379] width 178 height 63
click at [1097, 423] on p "Rich Text Area. Press ALT-0 for help." at bounding box center [1125, 430] width 205 height 16
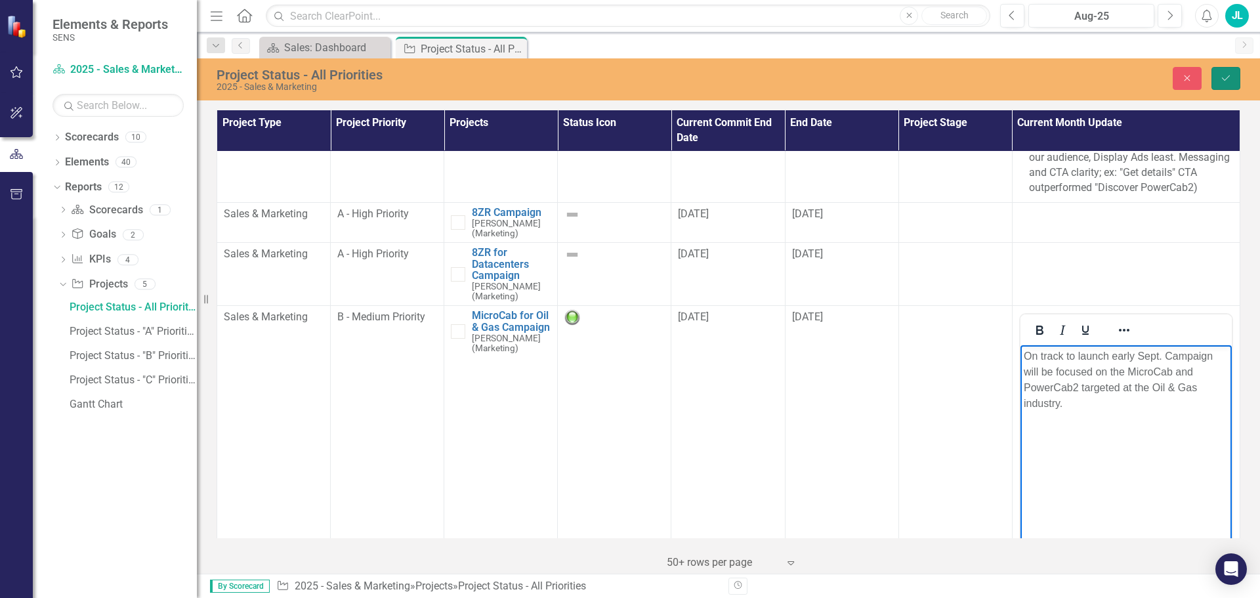
click at [1228, 76] on icon "Save" at bounding box center [1226, 77] width 12 height 9
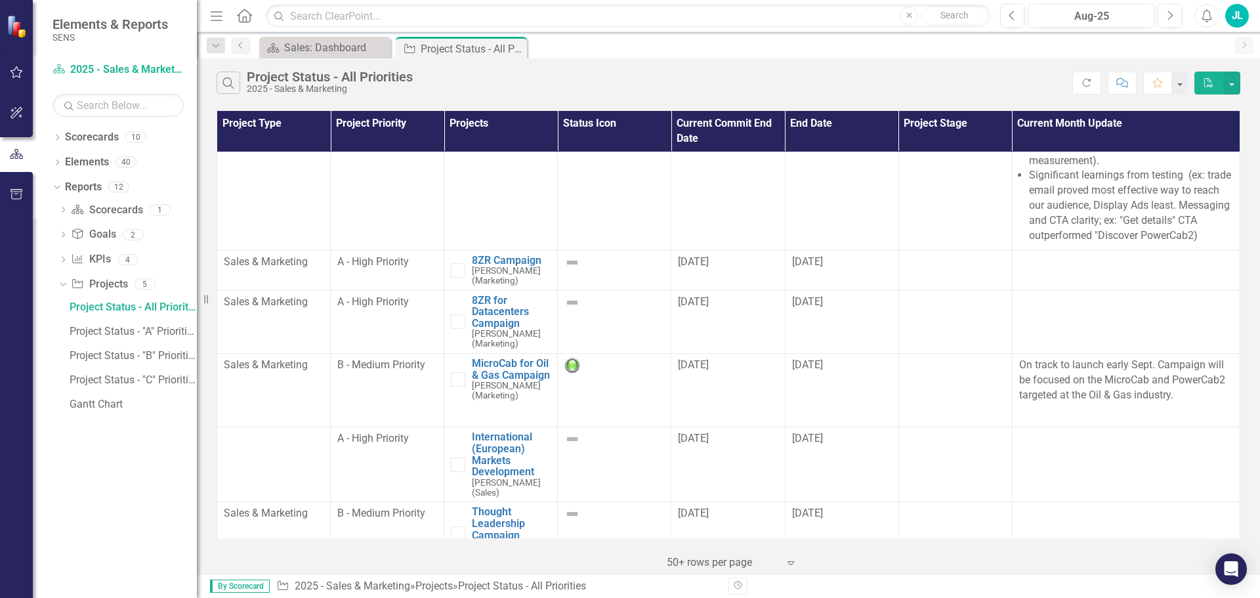
scroll to position [218, 0]
click at [814, 366] on span "[DATE]" at bounding box center [807, 362] width 31 height 12
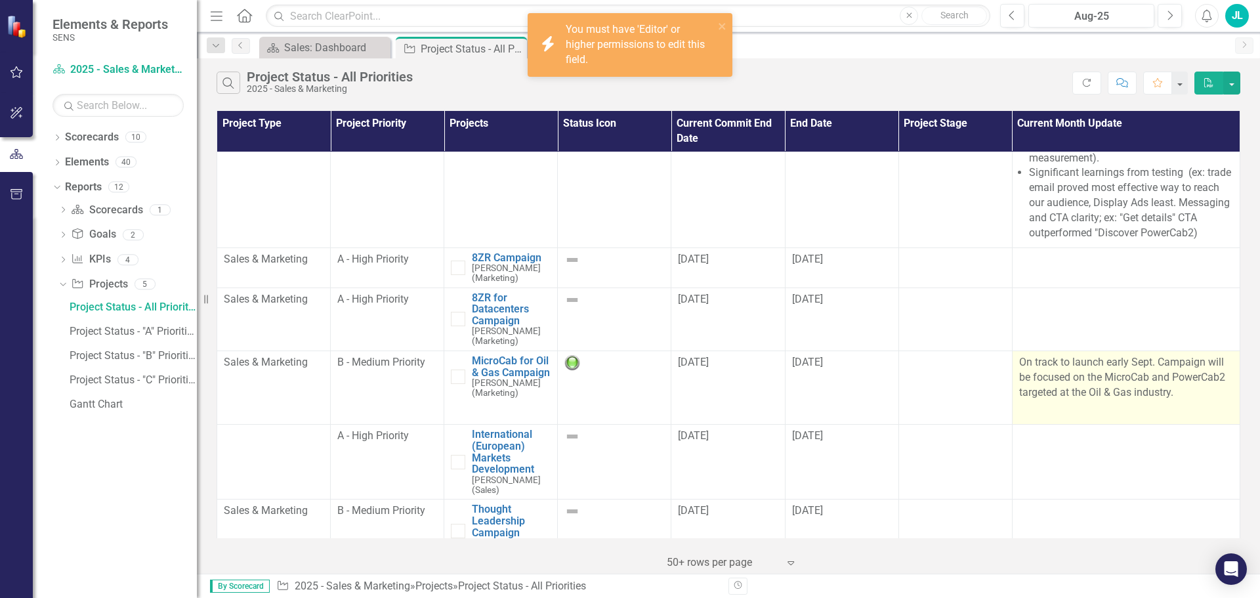
click at [1024, 377] on p "On track to launch early Sept. Campaign will be focused on the MicroCab and Pow…" at bounding box center [1126, 379] width 214 height 48
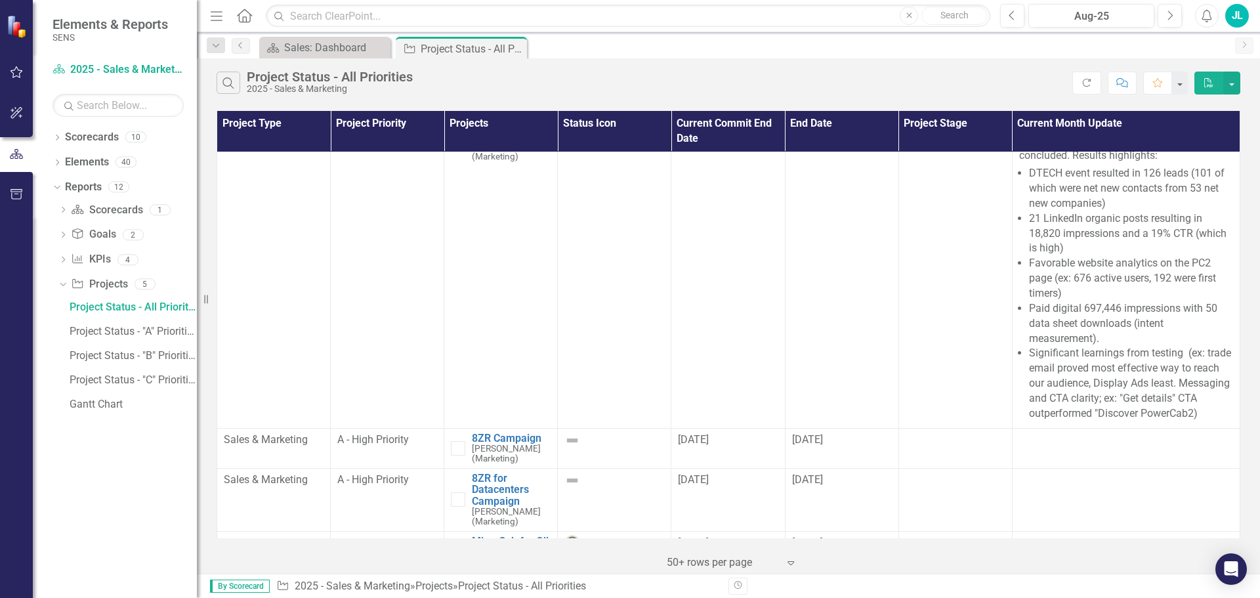
scroll to position [0, 0]
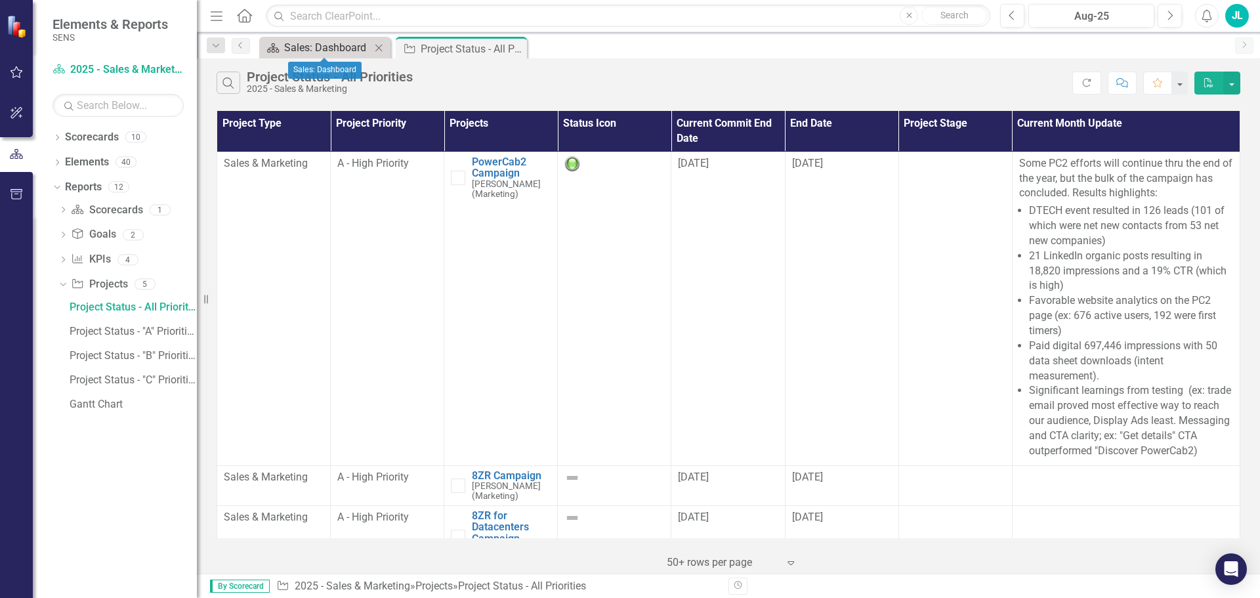
click at [330, 49] on div "Sales: Dashboard" at bounding box center [327, 47] width 87 height 16
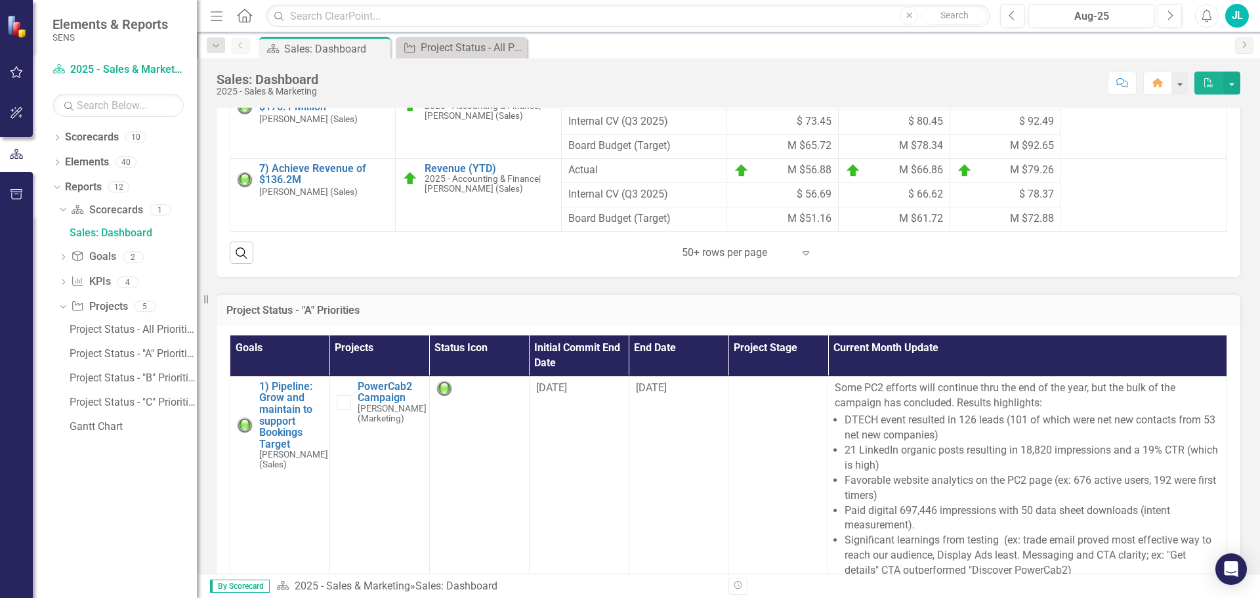
scroll to position [919, 0]
